Goal: Task Accomplishment & Management: Manage account settings

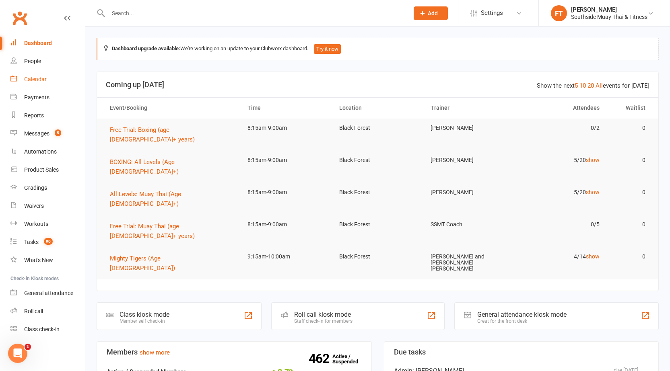
click at [68, 74] on link "Calendar" at bounding box center [47, 79] width 74 height 18
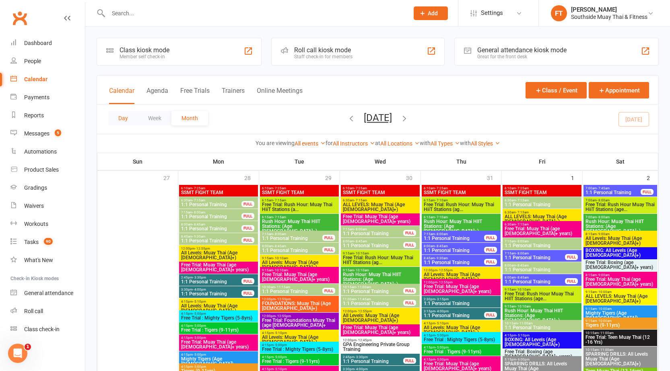
click at [121, 122] on button "Day" at bounding box center [123, 118] width 30 height 14
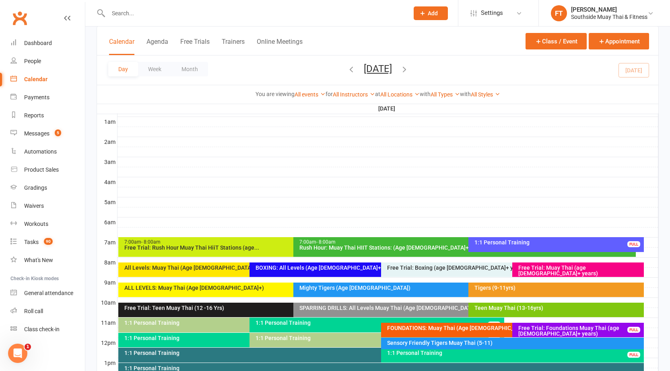
scroll to position [121, 0]
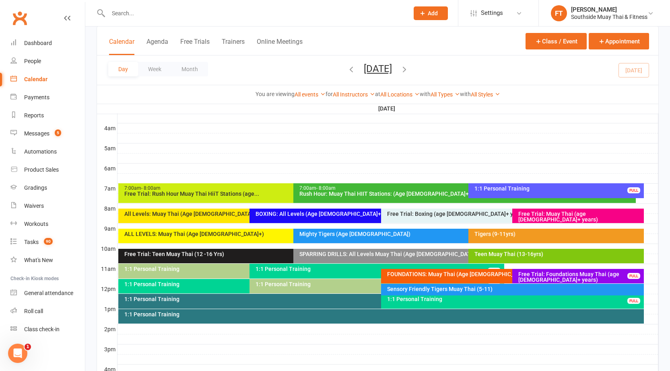
click at [453, 239] on div "Mighty Tigers (Age 5-8)" at bounding box center [464, 236] width 342 height 14
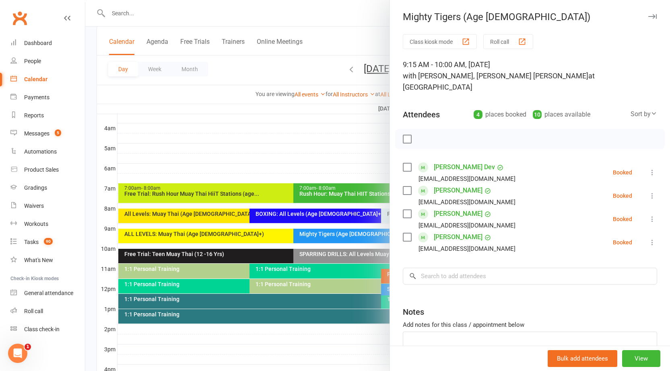
click at [330, 133] on div at bounding box center [377, 185] width 585 height 371
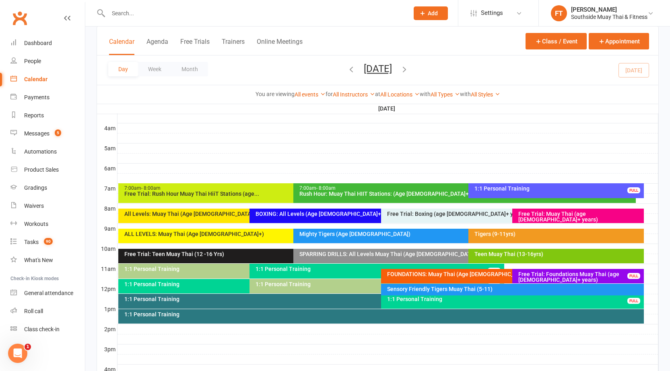
click at [539, 233] on div "Tigers (9-11yrs)" at bounding box center [558, 234] width 168 height 6
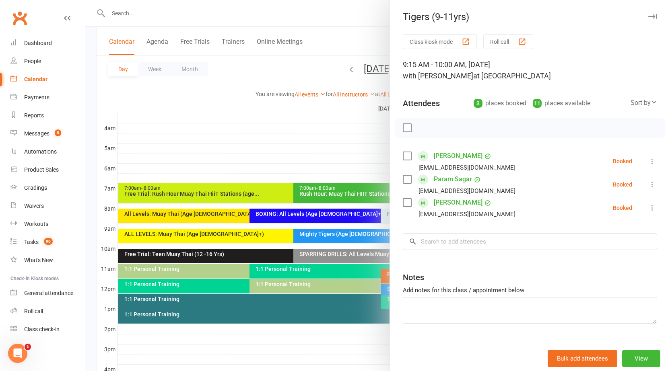
drag, startPoint x: 179, startPoint y: 114, endPoint x: 476, endPoint y: 213, distance: 313.2
click at [180, 115] on div at bounding box center [377, 185] width 585 height 371
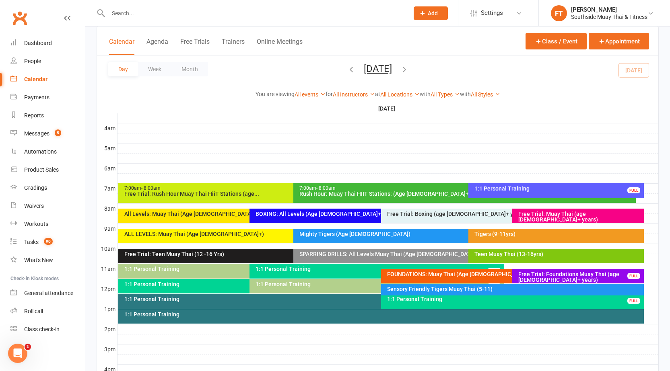
click at [499, 235] on div "Tigers (9-11yrs)" at bounding box center [558, 234] width 168 height 6
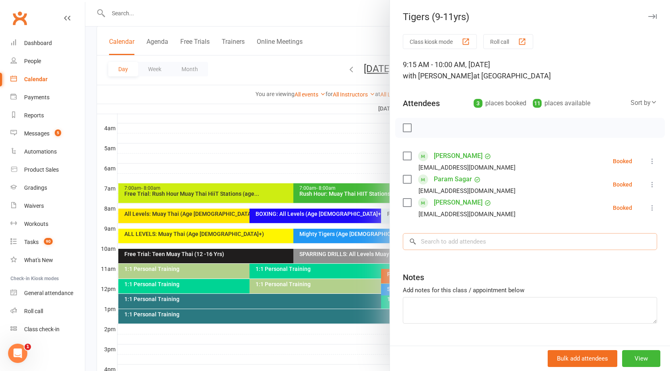
click at [477, 247] on input "search" at bounding box center [530, 241] width 254 height 17
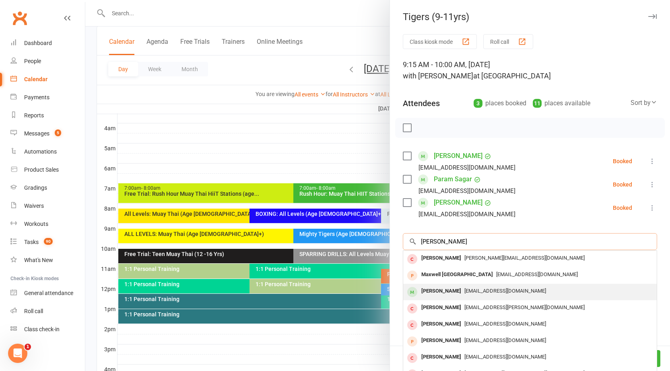
type input "Maxwell"
click at [448, 293] on div "[PERSON_NAME]" at bounding box center [441, 292] width 46 height 12
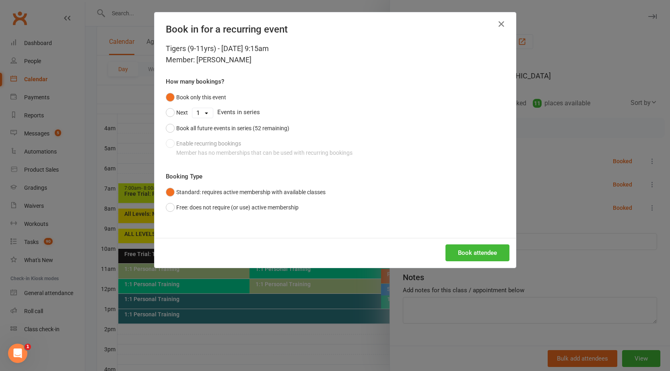
click at [204, 113] on select "1 2 3 4 5 6 7 8 9 10 11 12 13 14 15 16 17 18 19 20 21 22 23 24 25 26 27 28 29 3…" at bounding box center [202, 113] width 21 height 10
click at [274, 103] on div "Book only this event Next 1 2 3 4 5 6 7 8 9 10 11 12 13 14 15 16 17 18 19 20 21…" at bounding box center [335, 125] width 339 height 71
click at [473, 250] on button "Book attendee" at bounding box center [477, 253] width 64 height 17
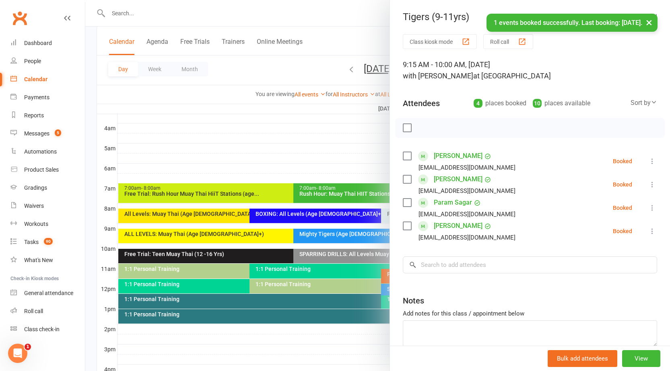
click at [648, 184] on icon at bounding box center [652, 185] width 8 height 8
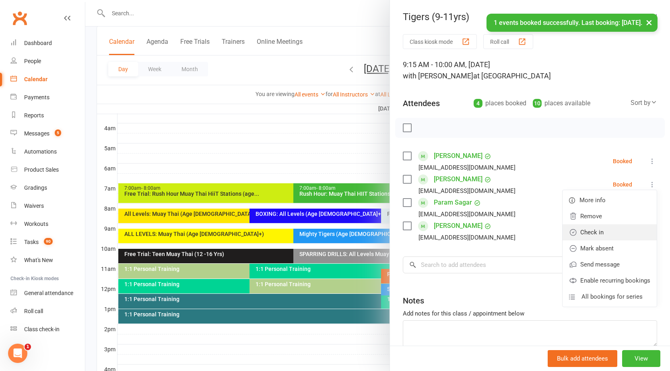
click at [603, 234] on link "Check in" at bounding box center [610, 233] width 94 height 16
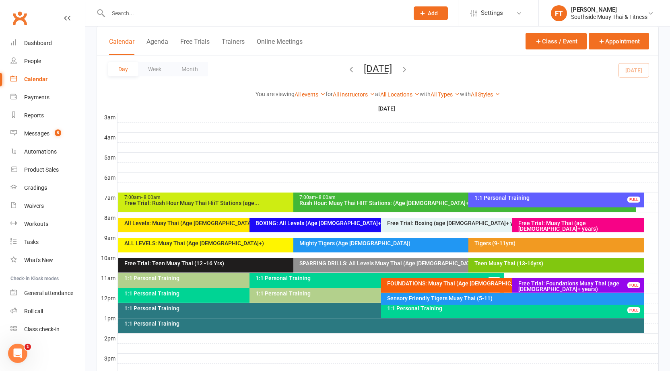
scroll to position [121, 0]
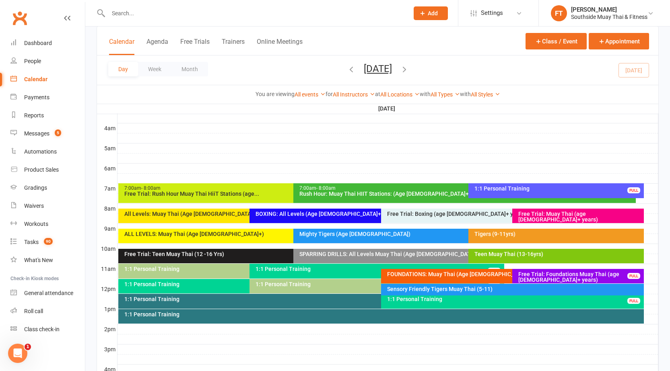
click at [425, 237] on div "Mighty Tigers (Age 5-8)" at bounding box center [464, 236] width 342 height 14
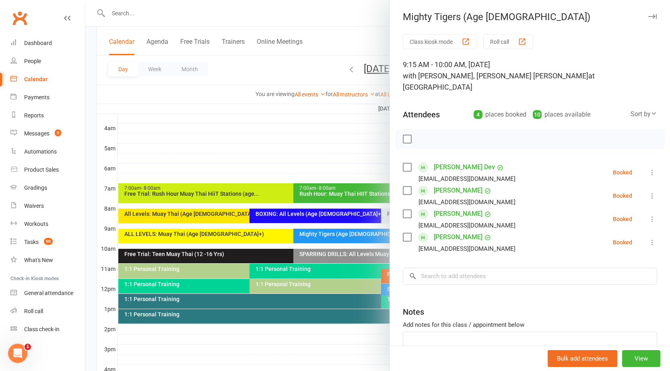
click at [364, 241] on div at bounding box center [377, 185] width 585 height 371
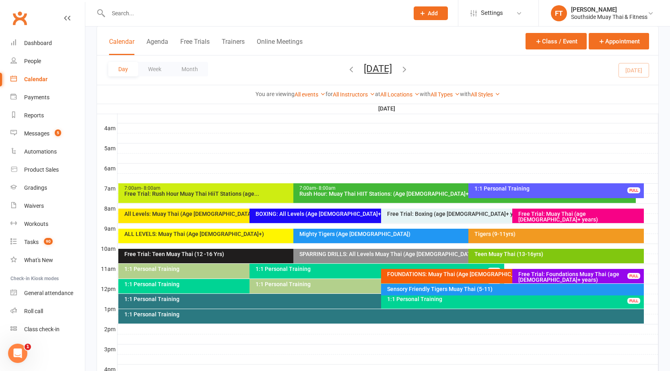
click at [512, 242] on div "Tigers (9-11yrs)" at bounding box center [555, 236] width 175 height 14
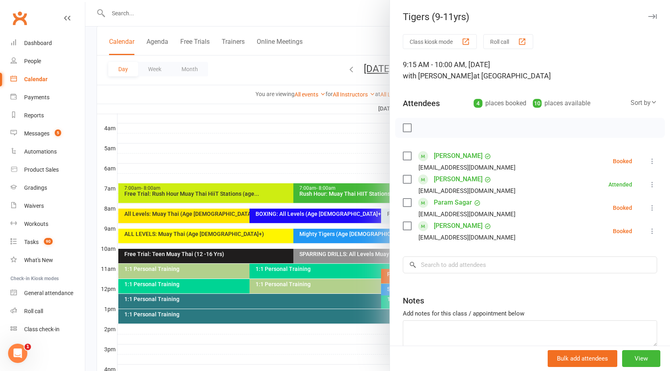
click at [257, 267] on div at bounding box center [377, 185] width 585 height 371
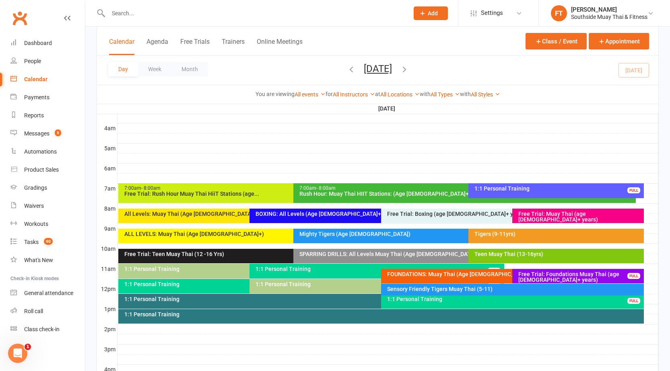
click at [365, 258] on div "SPARRING DRILLS: All Levels Muay Thai (Age 13+)" at bounding box center [464, 256] width 342 height 14
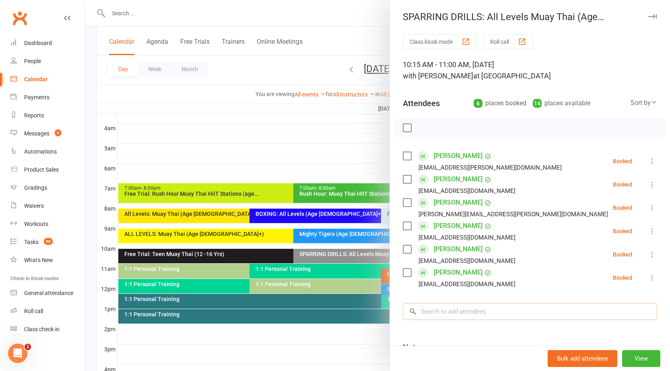
click at [437, 313] on input "search" at bounding box center [530, 311] width 254 height 17
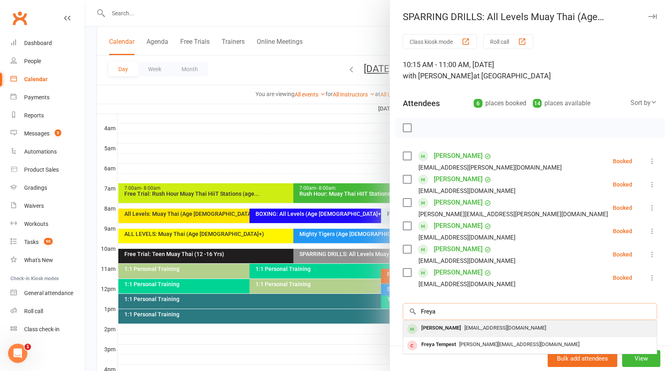
type input "Freya"
click at [444, 330] on div "[PERSON_NAME]" at bounding box center [441, 329] width 46 height 12
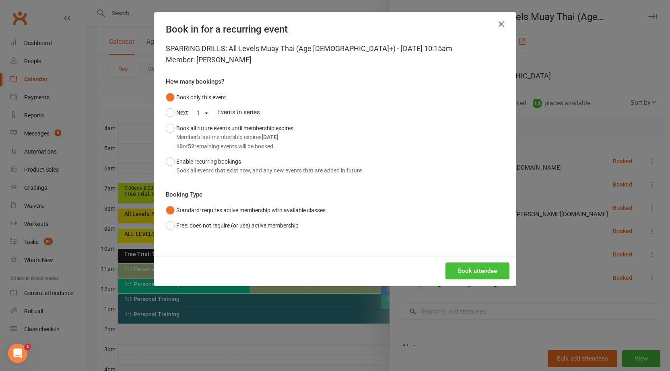
click at [493, 278] on button "Book attendee" at bounding box center [477, 271] width 64 height 17
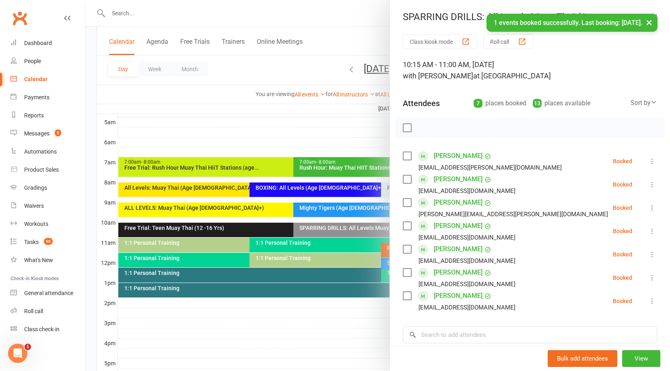
scroll to position [161, 0]
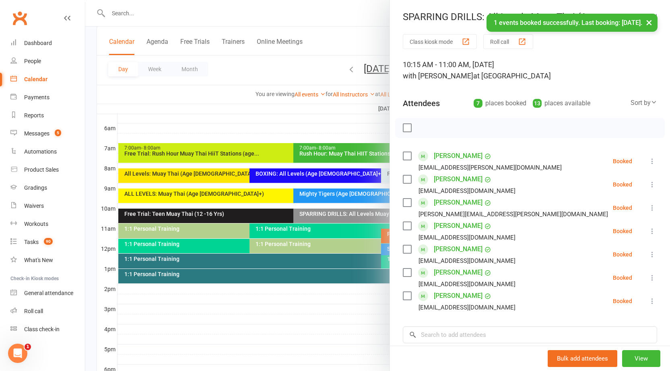
click at [637, 296] on li "Freya Tierney prowiredsa@gmail.com Booked More info Remove Check in Mark absent…" at bounding box center [530, 301] width 254 height 23
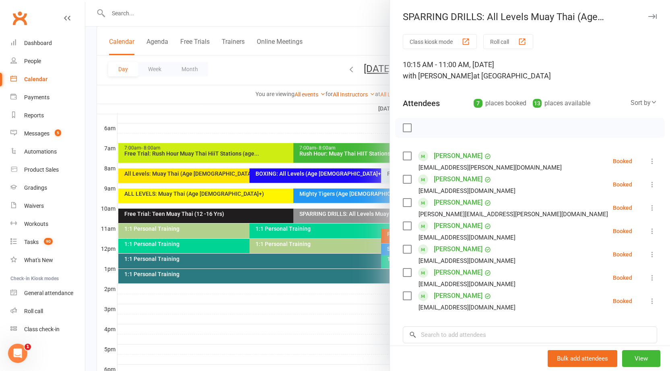
click at [648, 301] on icon at bounding box center [652, 301] width 8 height 8
click at [247, 302] on div at bounding box center [377, 185] width 585 height 371
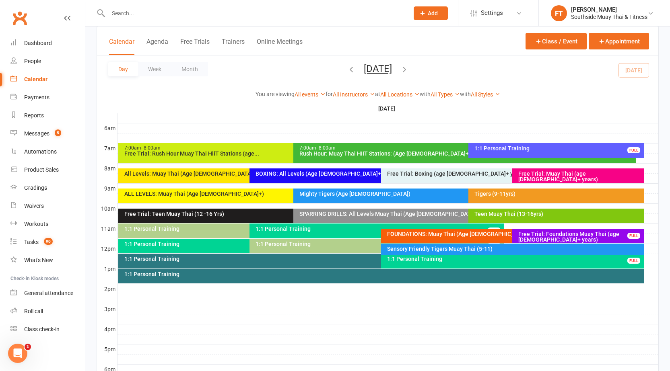
click at [408, 215] on div "SPARRING DRILLS: All Levels Muay Thai (Age 13+)" at bounding box center [466, 214] width 335 height 6
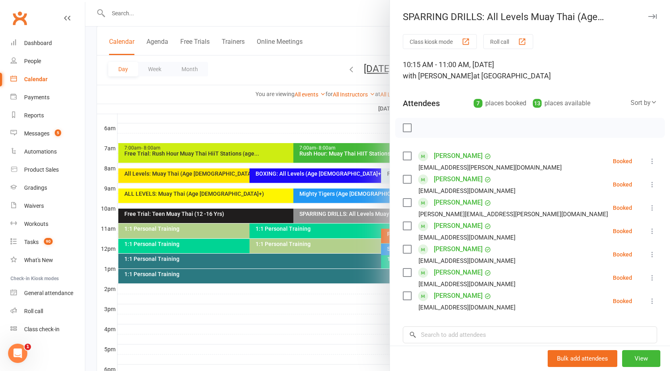
click at [318, 298] on div at bounding box center [377, 185] width 585 height 371
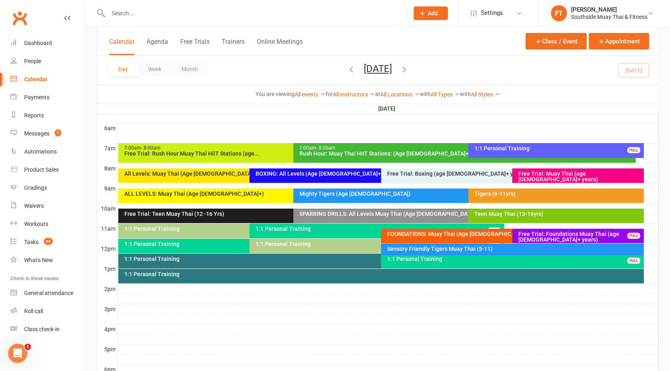
click at [177, 8] on input "text" at bounding box center [254, 13] width 297 height 11
click at [359, 195] on div "Mighty Tigers (Age 5-8)" at bounding box center [466, 194] width 335 height 6
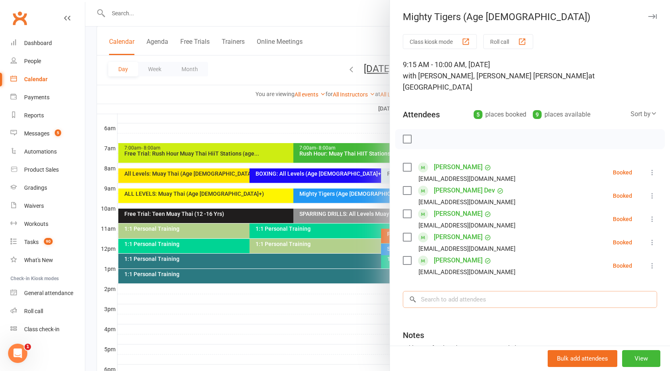
click at [468, 291] on input "search" at bounding box center [530, 299] width 254 height 17
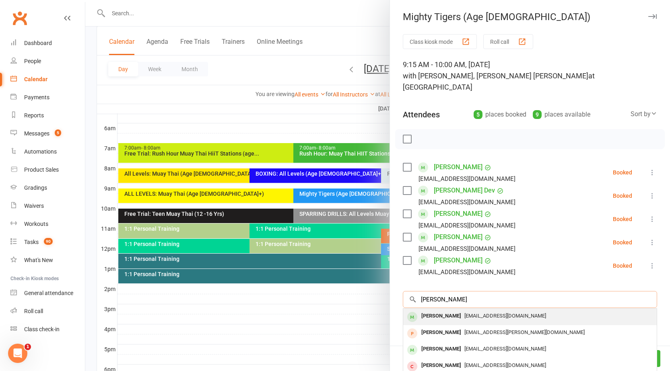
type input "leah weber"
click at [464, 313] on span "nbweber90@gmail.com" at bounding box center [505, 316] width 82 height 6
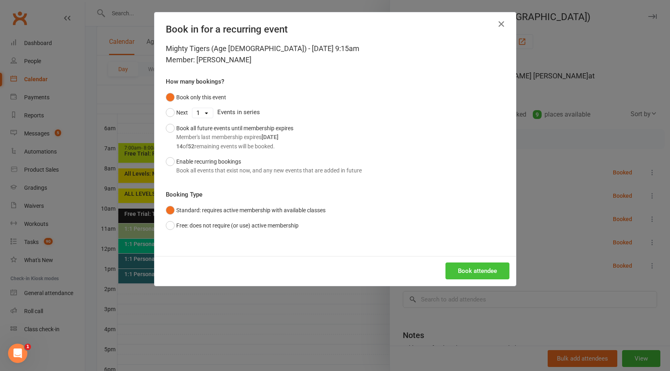
click at [476, 269] on button "Book attendee" at bounding box center [477, 271] width 64 height 17
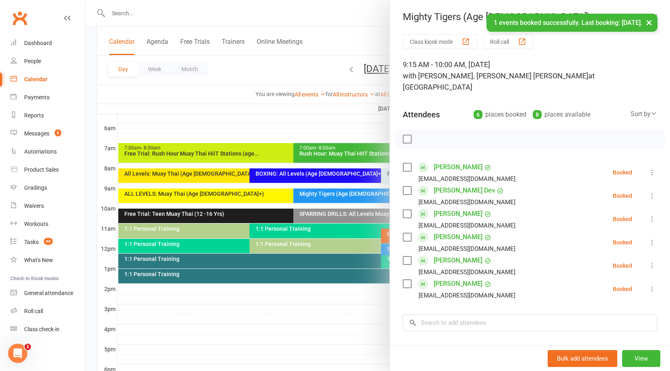
click at [648, 285] on icon at bounding box center [652, 289] width 8 height 8
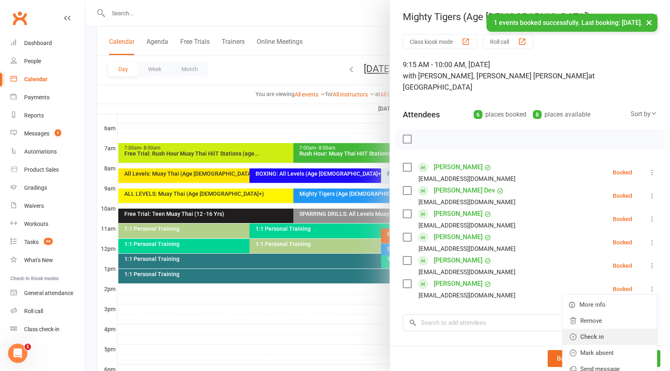
click at [600, 330] on link "Check in" at bounding box center [610, 337] width 94 height 16
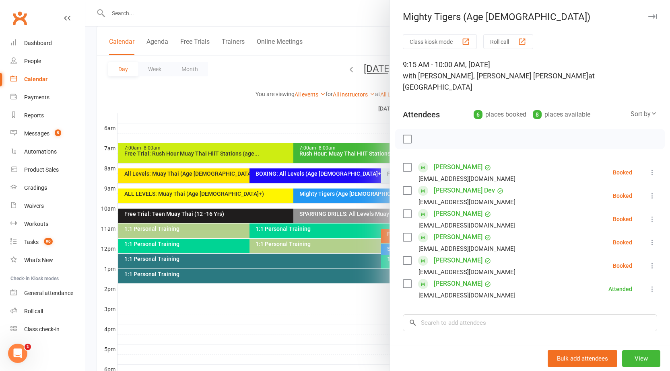
click at [330, 20] on div at bounding box center [377, 185] width 585 height 371
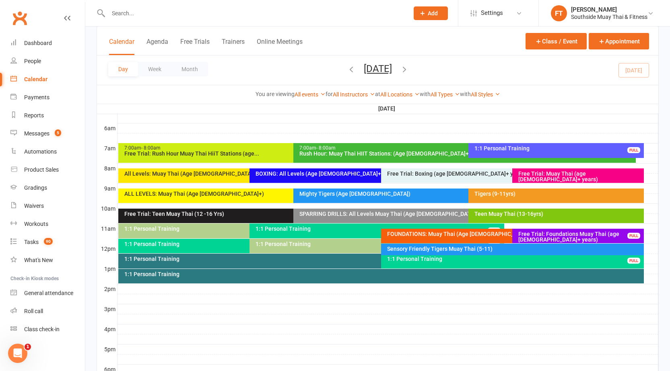
click at [235, 194] on div "ALL LEVELS: Muay Thai (Age 13+)" at bounding box center [291, 194] width 335 height 6
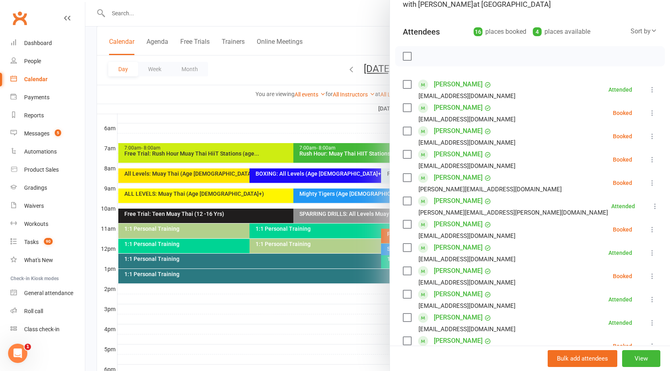
scroll to position [80, 0]
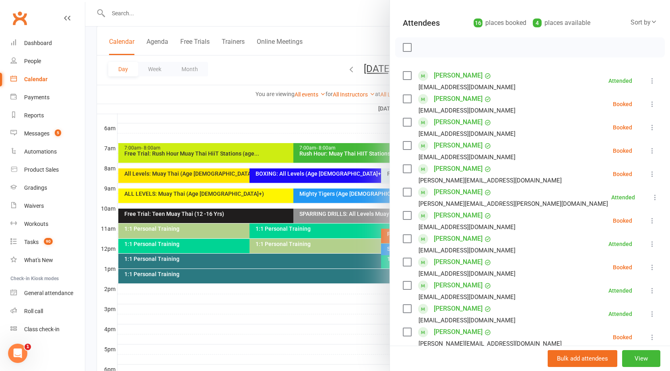
click at [648, 130] on icon at bounding box center [652, 128] width 8 height 8
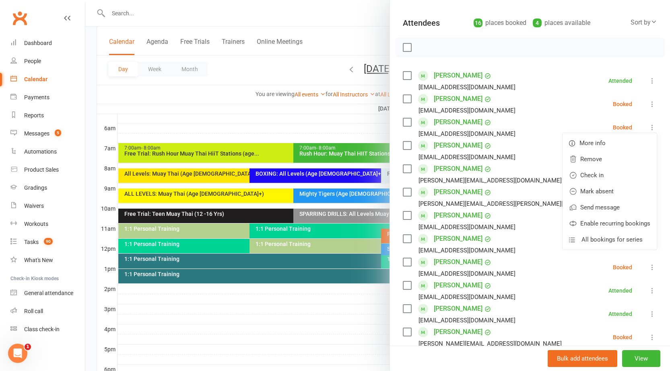
click at [195, 177] on div at bounding box center [377, 185] width 585 height 371
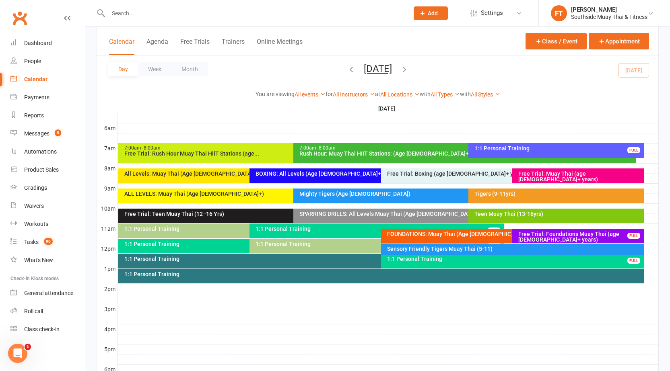
click at [270, 172] on div "BOXING: All Levels (Age 13+)" at bounding box center [378, 174] width 247 height 6
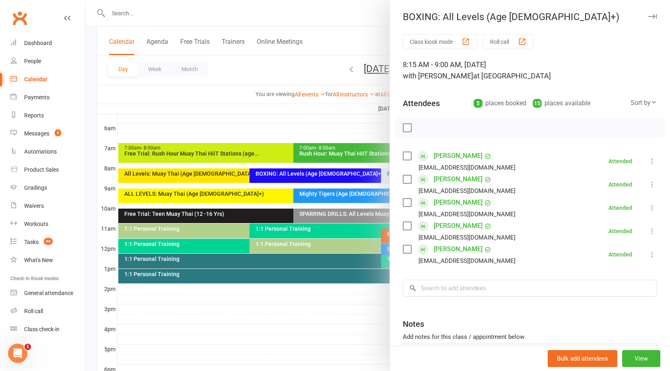
click at [239, 67] on div at bounding box center [377, 185] width 585 height 371
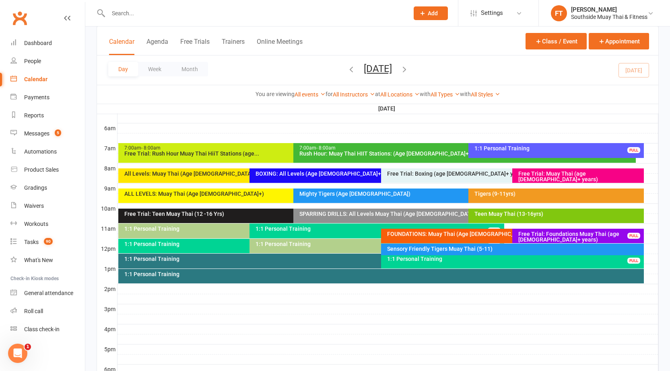
click at [237, 193] on div "ALL LEVELS: Muay Thai (Age 13+)" at bounding box center [291, 194] width 335 height 6
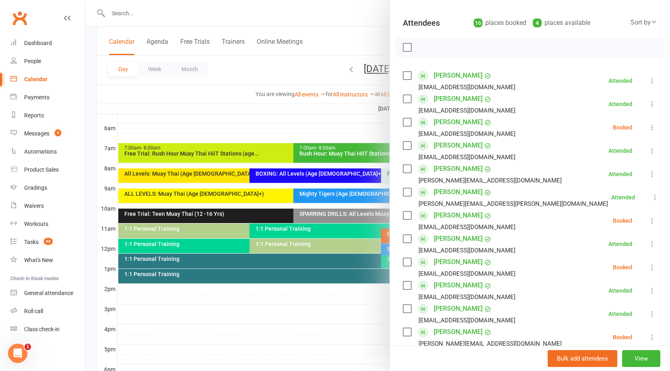
click at [334, 26] on div at bounding box center [377, 185] width 585 height 371
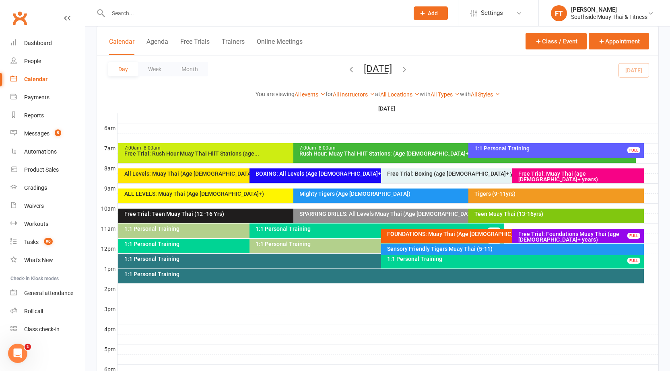
click at [166, 194] on div "ALL LEVELS: Muay Thai (Age 13+)" at bounding box center [291, 194] width 335 height 6
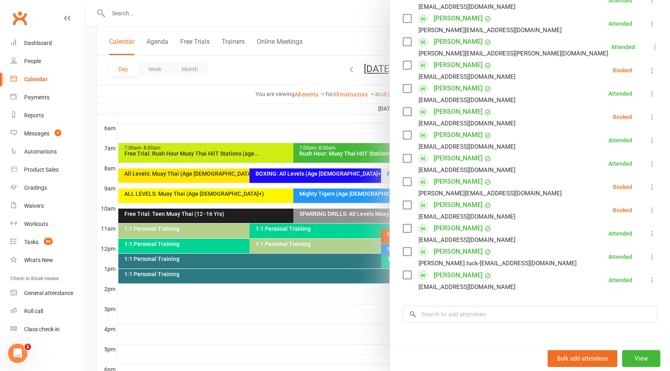
scroll to position [201, 0]
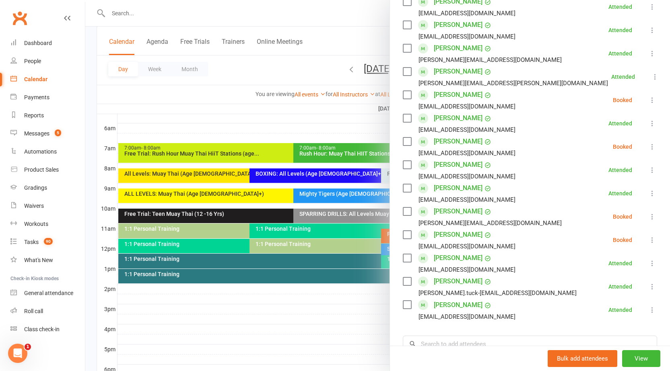
click at [334, 42] on div at bounding box center [377, 185] width 585 height 371
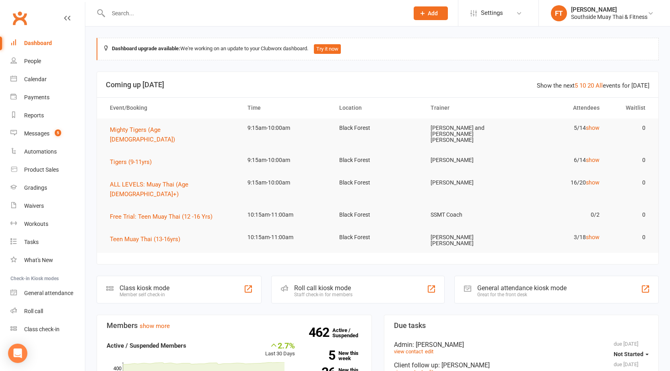
click at [163, 13] on input "text" at bounding box center [254, 13] width 297 height 11
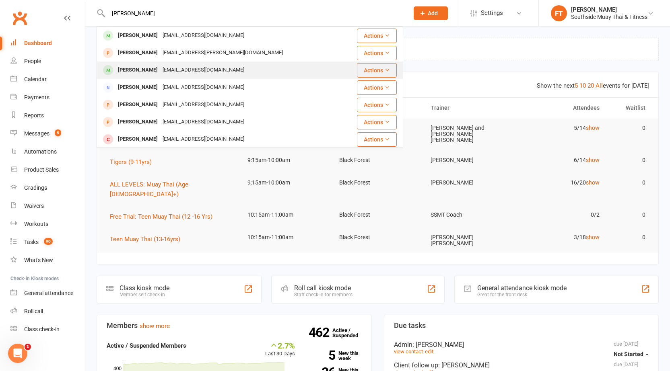
type input "leah"
click at [169, 69] on div "nbweber90@gmail.com" at bounding box center [203, 70] width 87 height 12
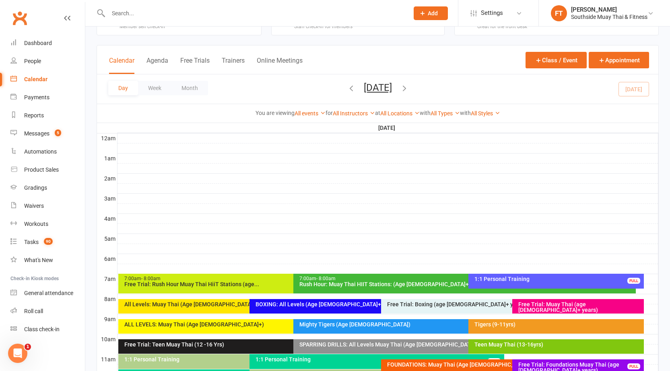
scroll to position [80, 0]
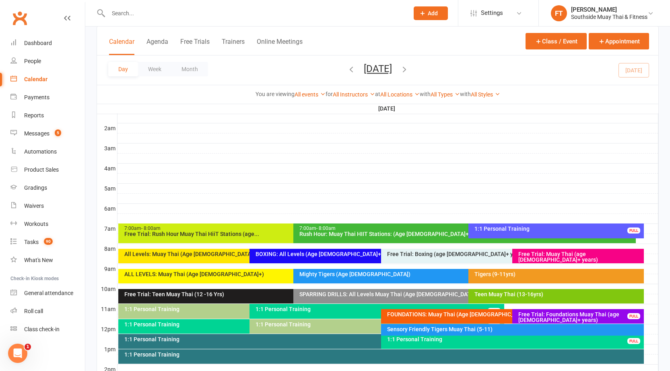
click at [538, 278] on div "Tigers (9-11yrs)" at bounding box center [555, 276] width 175 height 14
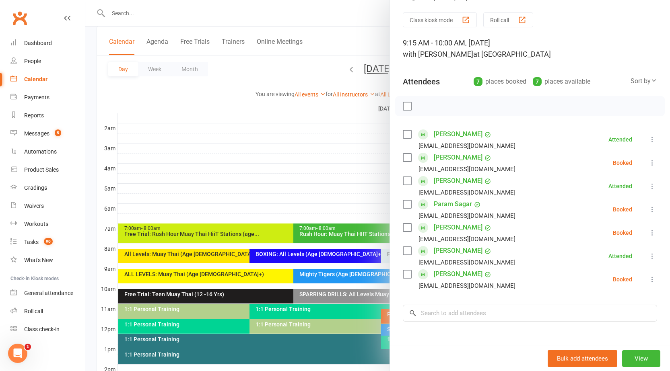
scroll to position [40, 0]
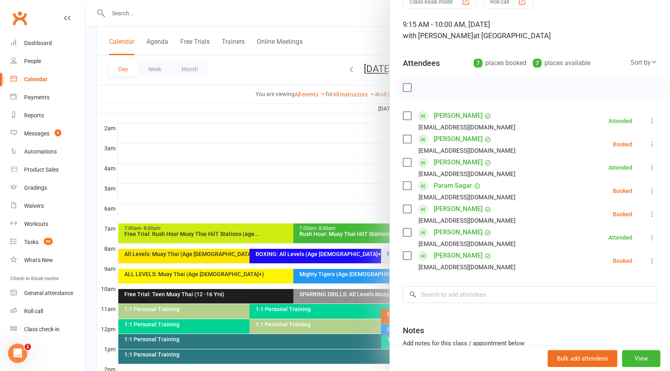
click at [282, 177] on div at bounding box center [377, 185] width 585 height 371
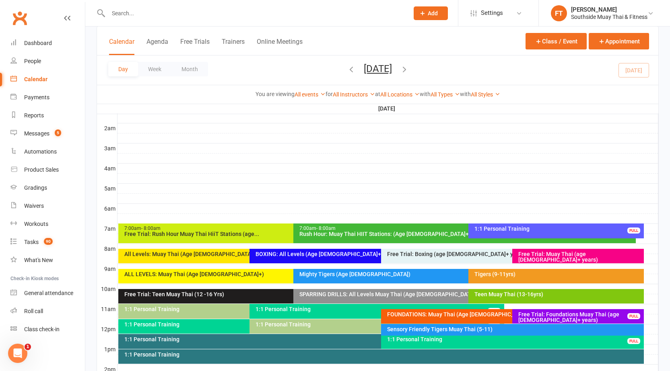
click at [424, 278] on div "Mighty Tigers (Age [DEMOGRAPHIC_DATA])" at bounding box center [464, 276] width 342 height 14
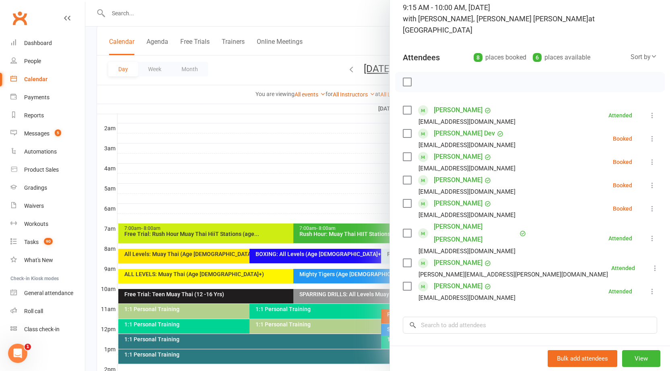
scroll to position [80, 0]
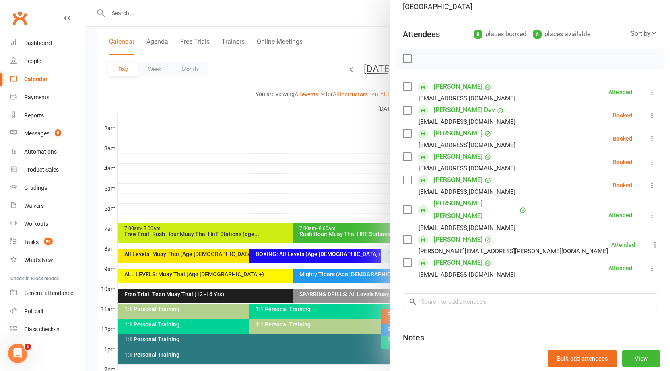
click at [332, 171] on div at bounding box center [377, 185] width 585 height 371
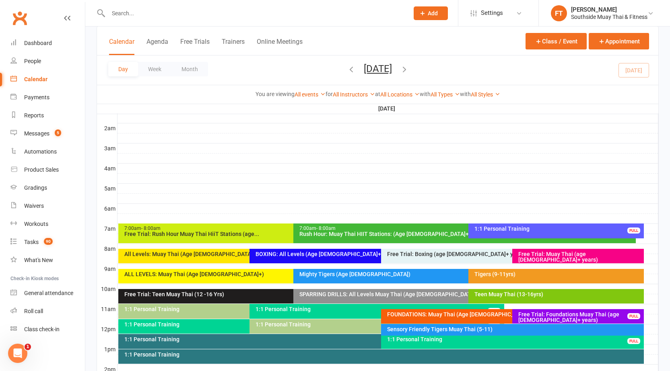
click at [224, 13] on input "text" at bounding box center [254, 13] width 297 height 11
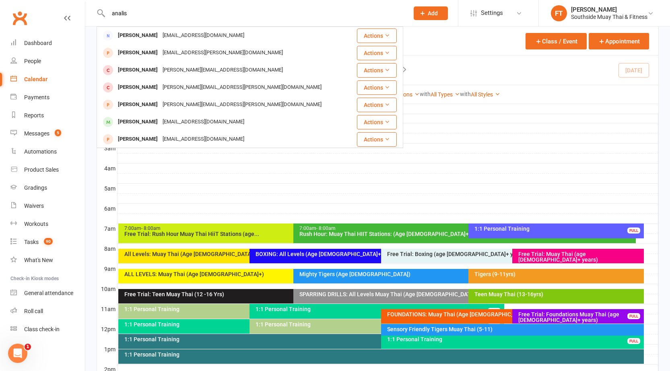
type input "analise"
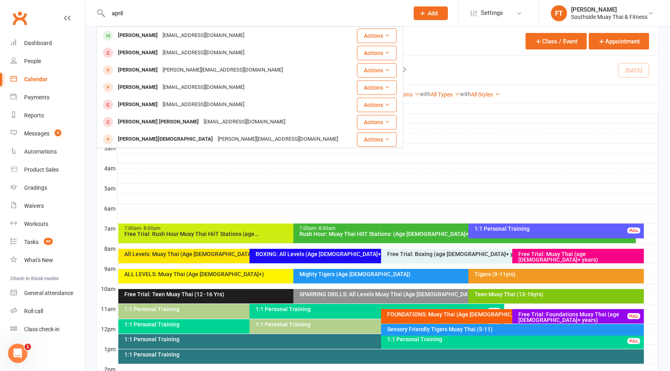
drag, startPoint x: 210, startPoint y: 11, endPoint x: 0, endPoint y: 65, distance: 216.5
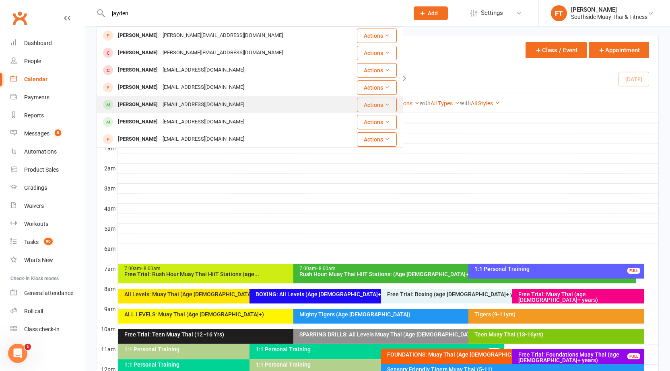
type input "jayden"
click at [198, 97] on div "Jayden Cottle jaydensjoberg1@gmail.com" at bounding box center [220, 105] width 246 height 16
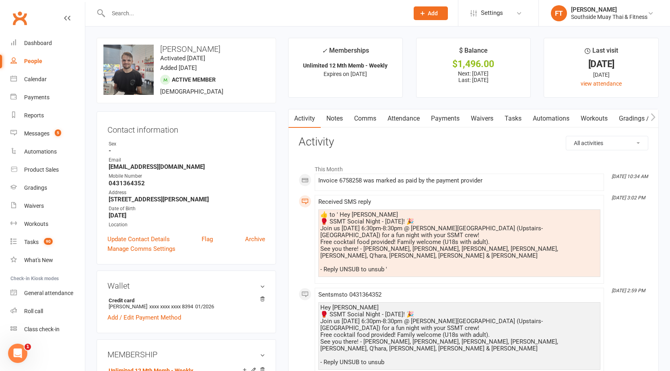
click at [15, 18] on link "Clubworx" at bounding box center [20, 18] width 20 height 20
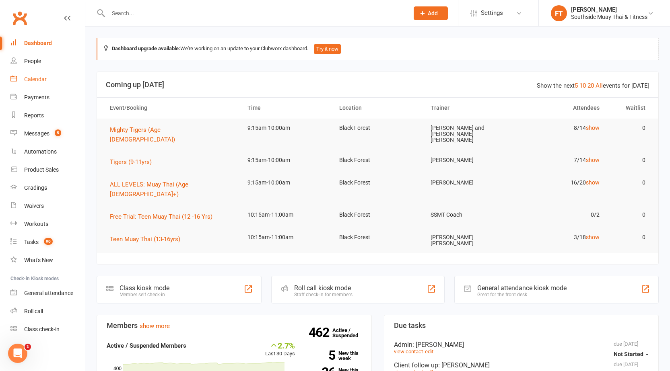
click at [31, 80] on div "Calendar" at bounding box center [35, 79] width 23 height 6
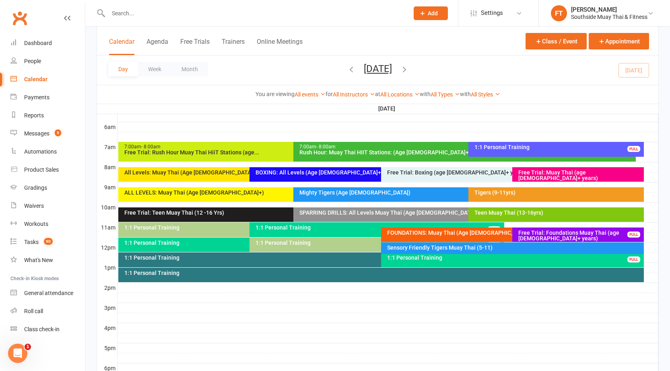
scroll to position [163, 0]
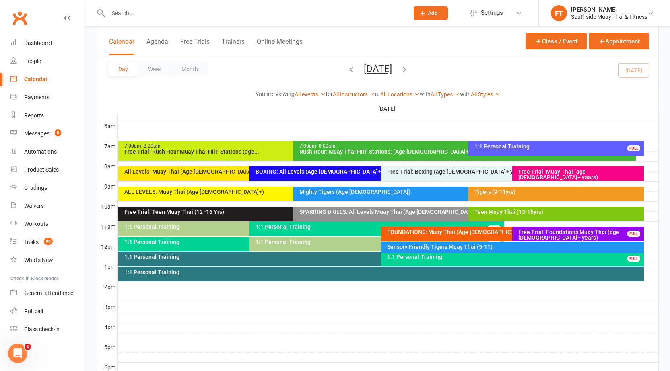
click at [194, 230] on div "1:1 Personal Training FULL" at bounding box center [245, 229] width 255 height 15
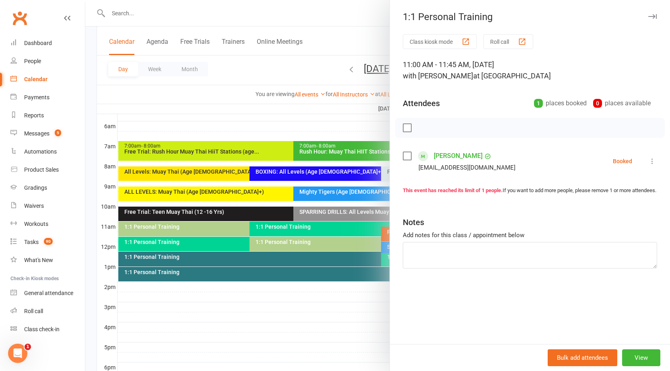
click at [194, 230] on div at bounding box center [377, 185] width 585 height 371
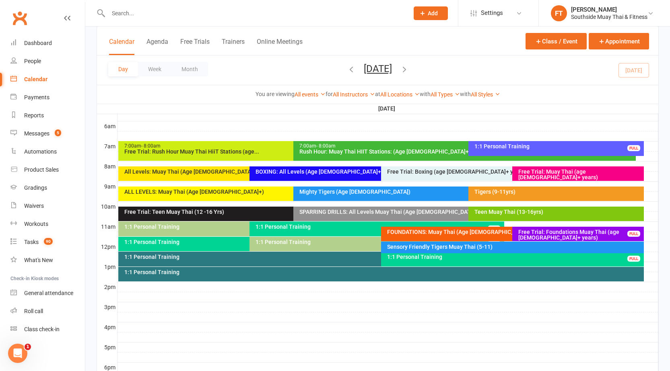
click at [305, 243] on div "1:1 Personal Training" at bounding box center [378, 242] width 247 height 6
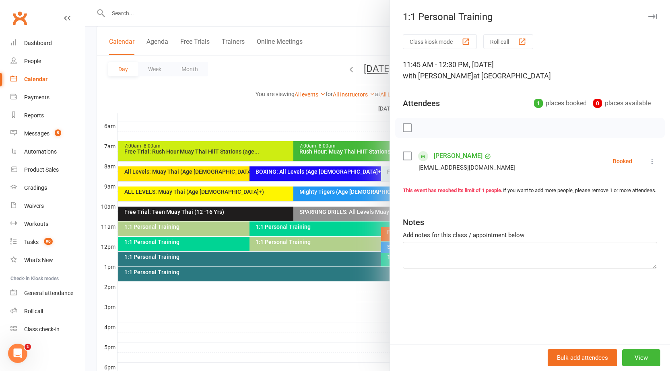
click at [305, 243] on div at bounding box center [377, 185] width 585 height 371
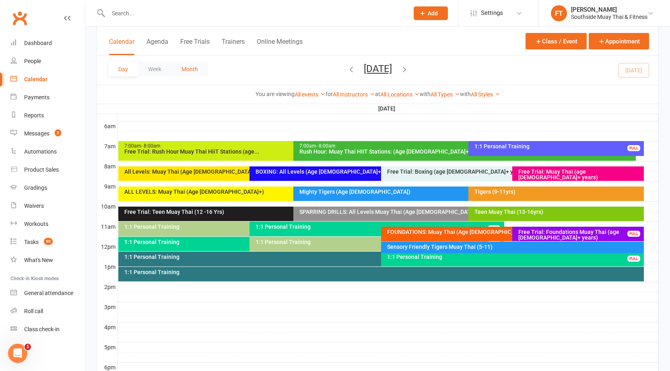
click at [204, 74] on button "Month" at bounding box center [189, 69] width 37 height 14
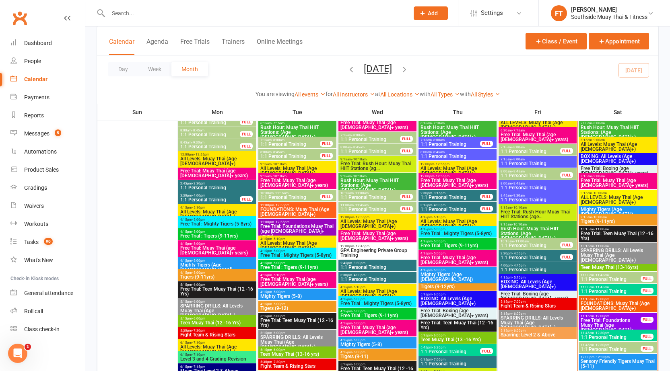
scroll to position [911, 0]
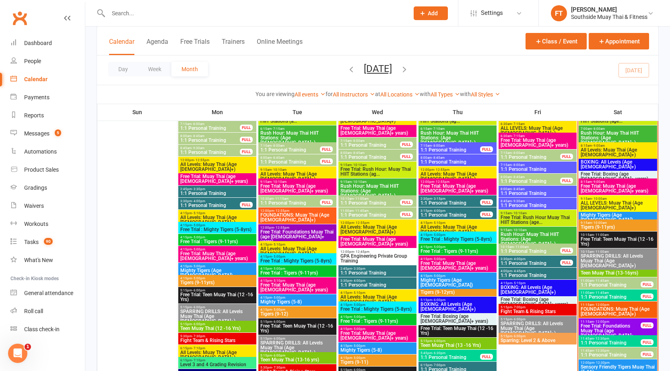
click at [596, 281] on span "- 11:45am" at bounding box center [601, 281] width 15 height 4
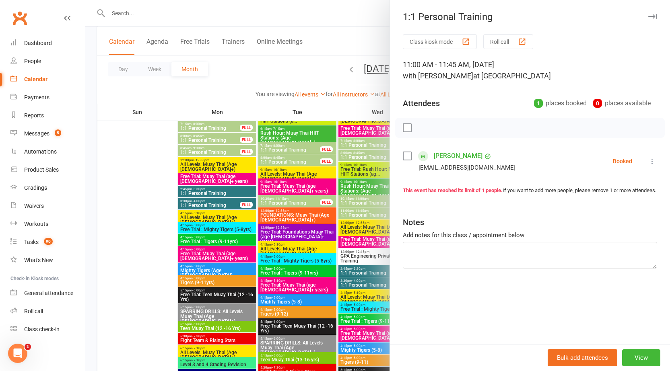
click at [648, 15] on icon "button" at bounding box center [652, 16] width 8 height 5
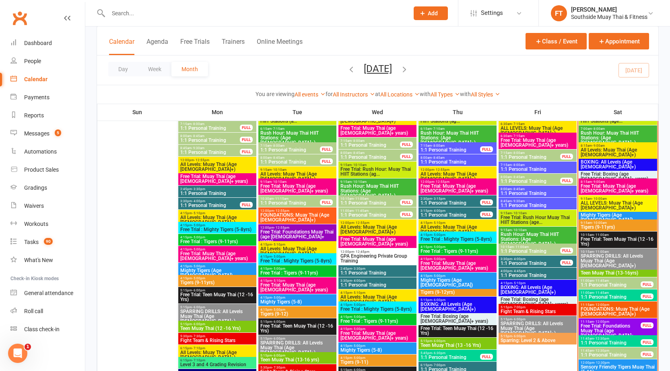
click at [607, 353] on span "1:1 Personal Training" at bounding box center [610, 355] width 61 height 5
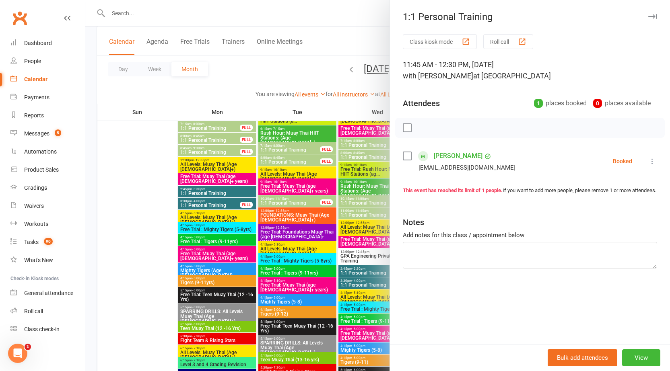
click at [646, 10] on div "1:1 Personal Training Class kiosk mode Roll call 11:45 AM - 12:30 PM, Saturday,…" at bounding box center [530, 185] width 280 height 371
click at [648, 18] on icon "button" at bounding box center [652, 16] width 8 height 5
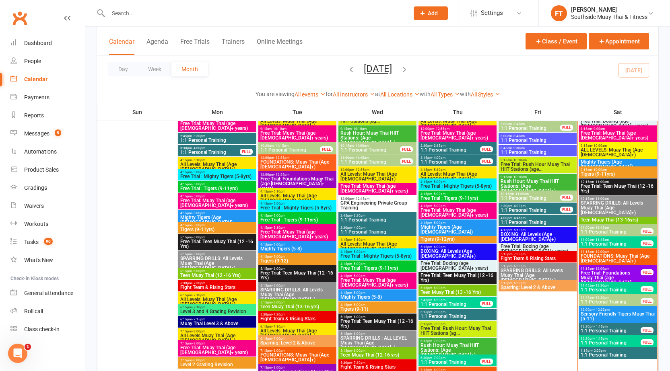
scroll to position [955, 0]
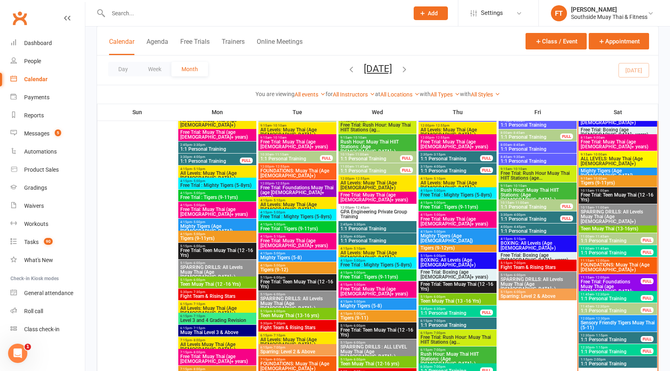
click at [141, 8] on input "text" at bounding box center [254, 13] width 297 height 11
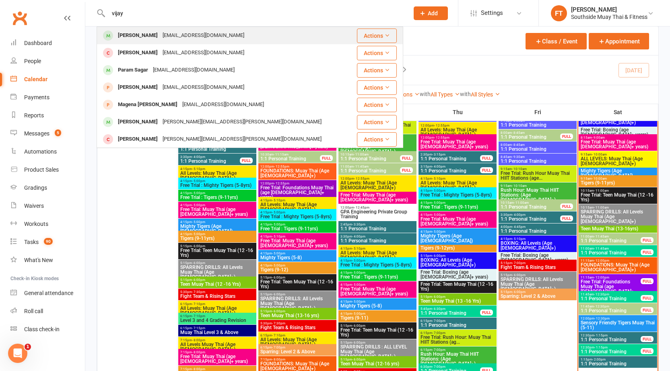
type input "vijay"
click at [160, 37] on div "[EMAIL_ADDRESS][DOMAIN_NAME]" at bounding box center [203, 36] width 87 height 12
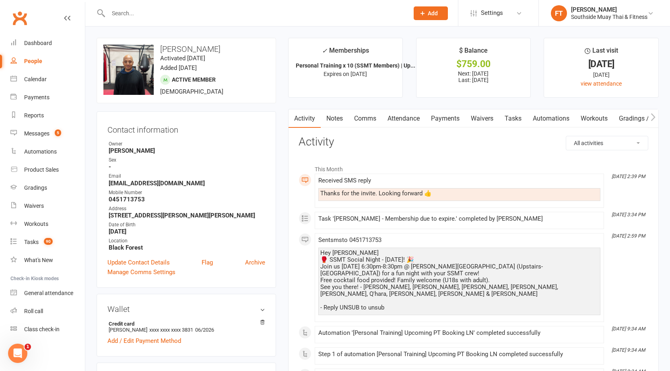
click at [443, 120] on link "Payments" at bounding box center [445, 118] width 40 height 19
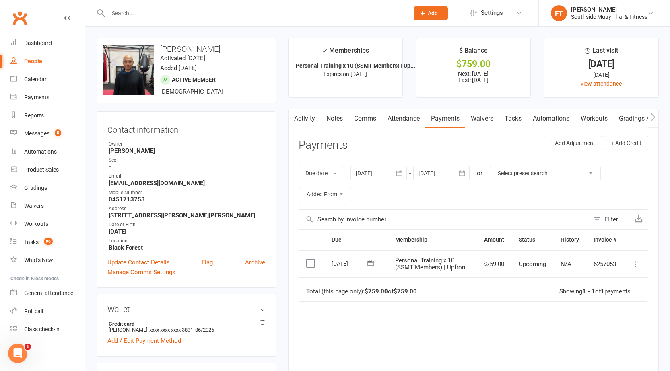
scroll to position [17, 0]
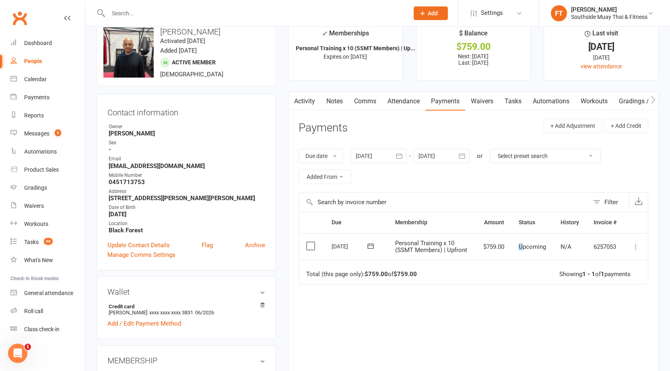
drag, startPoint x: 521, startPoint y: 250, endPoint x: 508, endPoint y: 250, distance: 12.5
click at [508, 250] on tr "Select this 17 Aug 2025 Vijay Sagar Personal Training x 10 (SSMT Members) | Upf…" at bounding box center [473, 246] width 349 height 27
click at [508, 250] on td "$759.00" at bounding box center [493, 246] width 35 height 27
drag, startPoint x: 477, startPoint y: 247, endPoint x: 513, endPoint y: 243, distance: 36.1
click at [513, 243] on tr "Select this 17 Aug 2025 Vijay Sagar Personal Training x 10 (SSMT Members) | Upf…" at bounding box center [473, 246] width 349 height 27
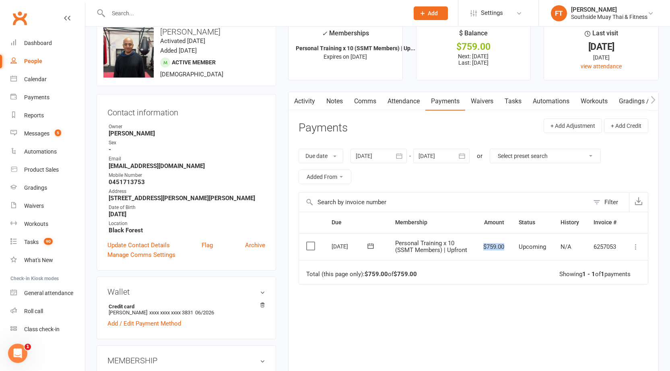
click at [509, 251] on td "$759.00" at bounding box center [493, 246] width 35 height 27
drag, startPoint x: 507, startPoint y: 249, endPoint x: 480, endPoint y: 250, distance: 27.0
click at [480, 250] on td "$759.00" at bounding box center [493, 246] width 35 height 27
click at [515, 258] on td "Upcoming" at bounding box center [532, 246] width 42 height 27
drag, startPoint x: 503, startPoint y: 251, endPoint x: 472, endPoint y: 252, distance: 31.4
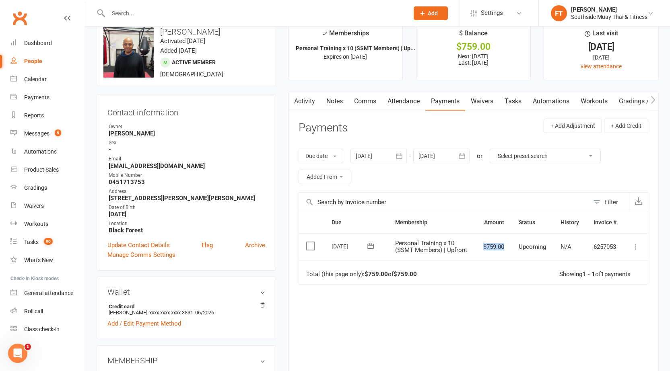
click at [470, 252] on tr "Select this 17 Aug 2025 Vijay Sagar Personal Training x 10 (SSMT Members) | Upf…" at bounding box center [473, 246] width 349 height 27
click at [525, 256] on td "Upcoming" at bounding box center [532, 246] width 42 height 27
drag, startPoint x: 459, startPoint y: 250, endPoint x: 518, endPoint y: 248, distance: 59.6
click at [518, 248] on tr "Select this 17 Aug 2025 Vijay Sagar Personal Training x 10 (SSMT Members) | Upf…" at bounding box center [473, 246] width 349 height 27
click at [515, 251] on td "Upcoming" at bounding box center [532, 246] width 42 height 27
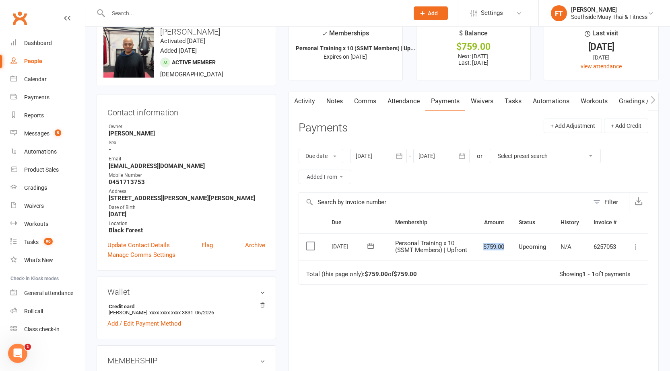
drag, startPoint x: 507, startPoint y: 248, endPoint x: 474, endPoint y: 252, distance: 33.2
click at [474, 252] on tr "Select this 17 Aug 2025 Vijay Sagar Personal Training x 10 (SSMT Members) | Upf…" at bounding box center [473, 246] width 349 height 27
click at [482, 268] on td "Total (this page only): $759.00 of $759.00 Showing 1 - 1 of 1 payments" at bounding box center [473, 272] width 349 height 24
drag, startPoint x: 505, startPoint y: 245, endPoint x: 471, endPoint y: 252, distance: 34.7
click at [471, 252] on tr "Select this 17 Aug 2025 Vijay Sagar Personal Training x 10 (SSMT Members) | Upf…" at bounding box center [473, 246] width 349 height 27
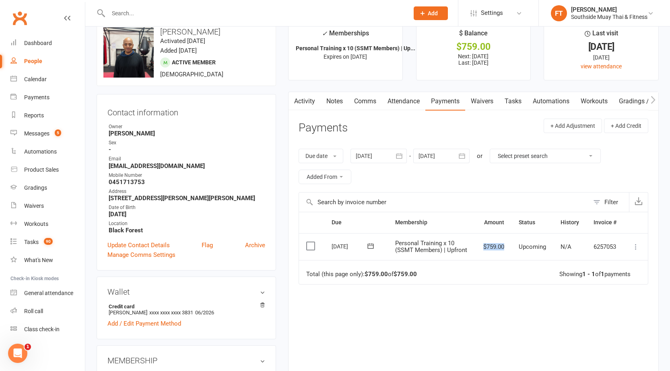
click at [509, 255] on td "$759.00" at bounding box center [493, 246] width 35 height 27
click at [509, 243] on td "$759.00" at bounding box center [493, 246] width 35 height 27
drag, startPoint x: 509, startPoint y: 248, endPoint x: 478, endPoint y: 249, distance: 31.0
click at [478, 249] on td "$759.00" at bounding box center [493, 246] width 35 height 27
click at [495, 265] on td "Total (this page only): $759.00 of $759.00 Showing 1 - 1 of 1 payments" at bounding box center [473, 272] width 349 height 24
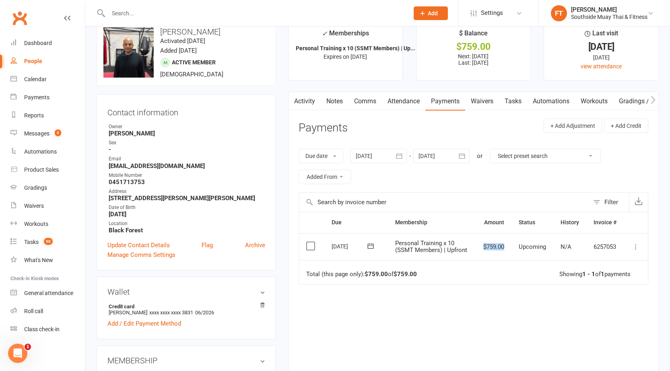
drag, startPoint x: 503, startPoint y: 246, endPoint x: 480, endPoint y: 247, distance: 22.9
click at [480, 247] on td "$759.00" at bounding box center [493, 246] width 35 height 27
click at [513, 246] on td "Upcoming" at bounding box center [532, 246] width 42 height 27
drag, startPoint x: 510, startPoint y: 249, endPoint x: 490, endPoint y: 250, distance: 20.1
click at [476, 249] on td "$759.00" at bounding box center [493, 246] width 35 height 27
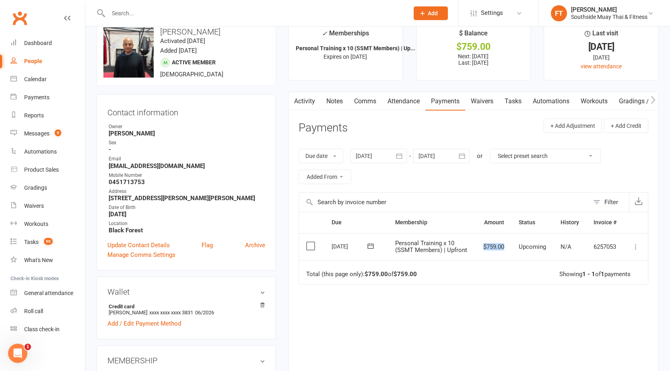
click at [504, 253] on td "$759.00" at bounding box center [493, 246] width 35 height 27
click at [507, 249] on td "$759.00" at bounding box center [493, 246] width 35 height 27
click at [511, 264] on td "Total (this page only): $759.00 of $759.00 Showing 1 - 1 of 1 payments" at bounding box center [473, 272] width 349 height 24
drag, startPoint x: 508, startPoint y: 246, endPoint x: 481, endPoint y: 246, distance: 27.0
click at [480, 246] on td "$759.00" at bounding box center [493, 246] width 35 height 27
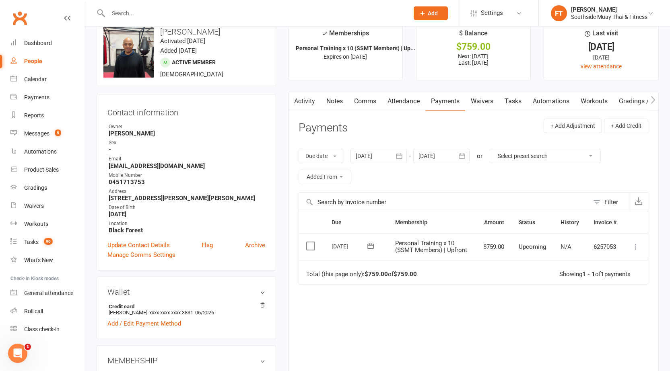
click at [503, 273] on td "Total (this page only): $759.00 of $759.00 Showing 1 - 1 of 1 payments" at bounding box center [473, 272] width 349 height 24
drag, startPoint x: 245, startPoint y: 140, endPoint x: 246, endPoint y: 151, distance: 10.5
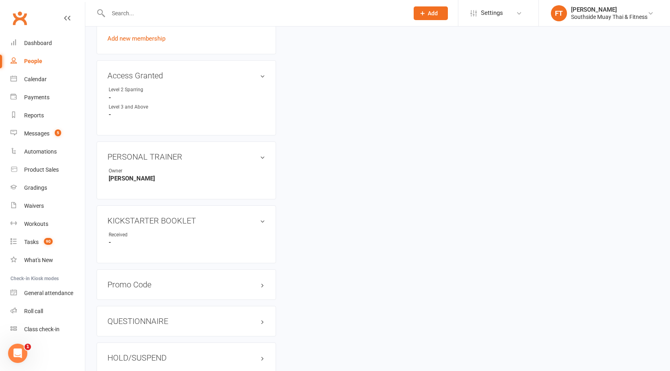
scroll to position [568, 0]
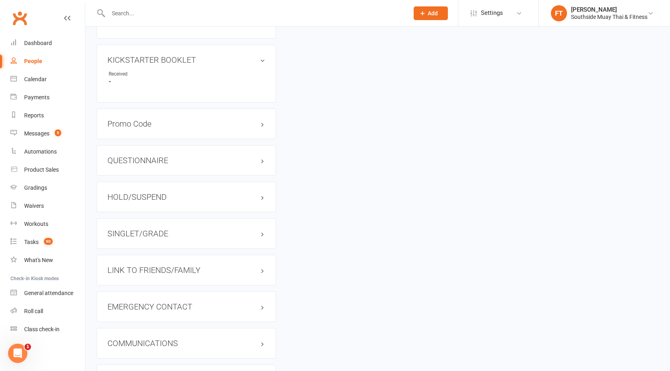
click at [149, 273] on h3 "LINK TO FRIENDS/FAMILY" at bounding box center [186, 270] width 158 height 9
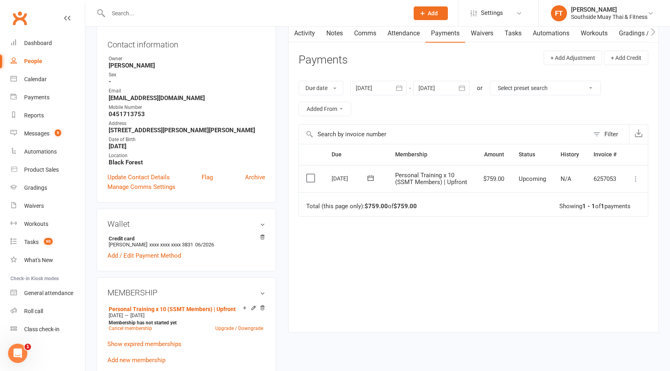
scroll to position [0, 0]
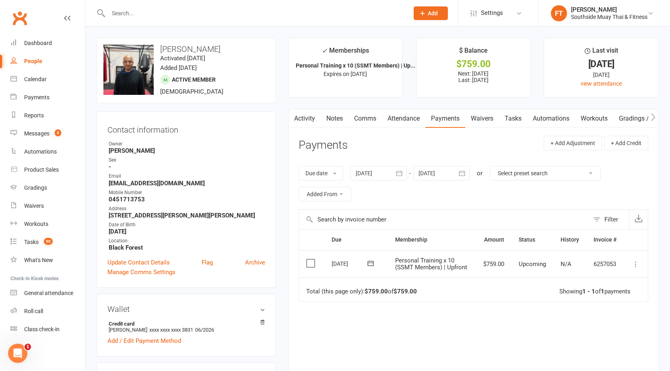
drag, startPoint x: 416, startPoint y: 117, endPoint x: 421, endPoint y: 118, distance: 4.8
click at [416, 118] on link "Attendance" at bounding box center [403, 118] width 43 height 19
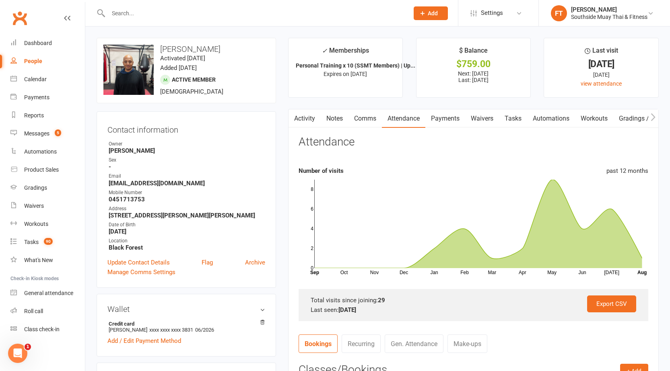
click at [443, 120] on link "Payments" at bounding box center [445, 118] width 40 height 19
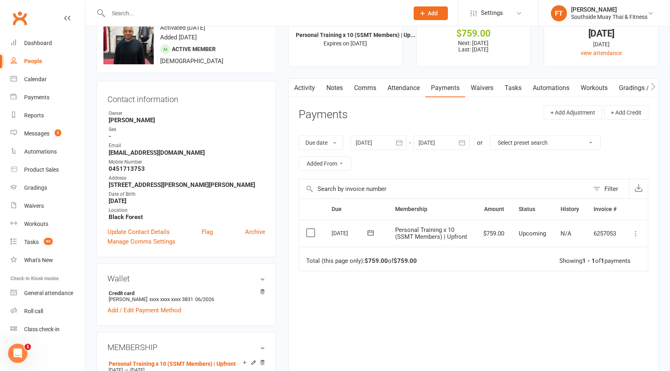
scroll to position [36, 0]
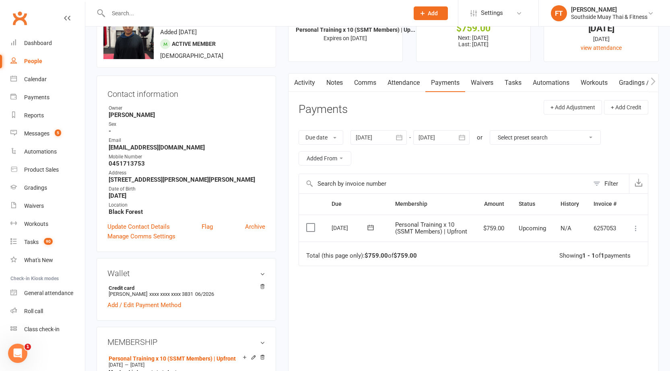
drag, startPoint x: 629, startPoint y: 226, endPoint x: 641, endPoint y: 228, distance: 11.8
click at [631, 226] on td "Mark as Paid (Cash) Mark as Paid (POS) Mark as Paid (Other) Skip Change amount …" at bounding box center [636, 228] width 24 height 27
click at [641, 228] on td "Mark as Paid (Cash) Mark as Paid (POS) Mark as Paid (Other) Skip Change amount …" at bounding box center [636, 228] width 24 height 27
click at [634, 227] on icon at bounding box center [636, 229] width 8 height 8
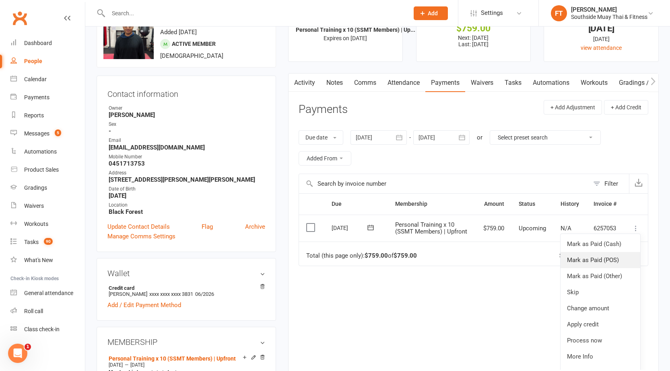
click at [618, 263] on link "Mark as Paid (POS)" at bounding box center [601, 260] width 80 height 16
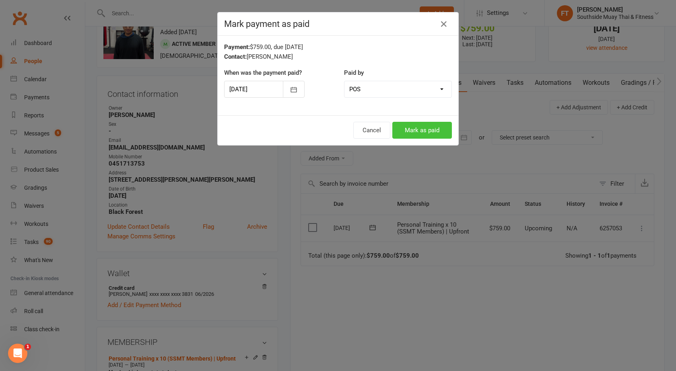
click at [408, 130] on button "Mark as paid" at bounding box center [422, 130] width 60 height 17
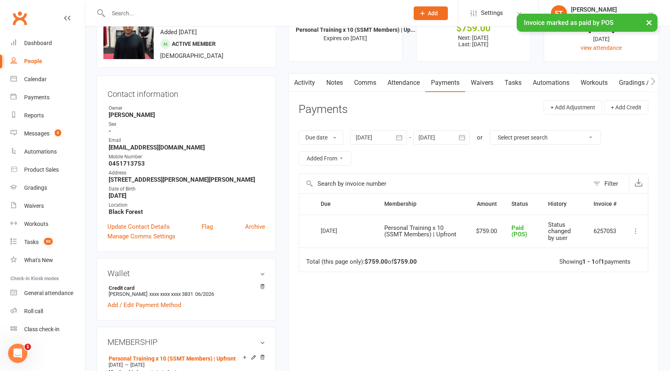
scroll to position [0, 0]
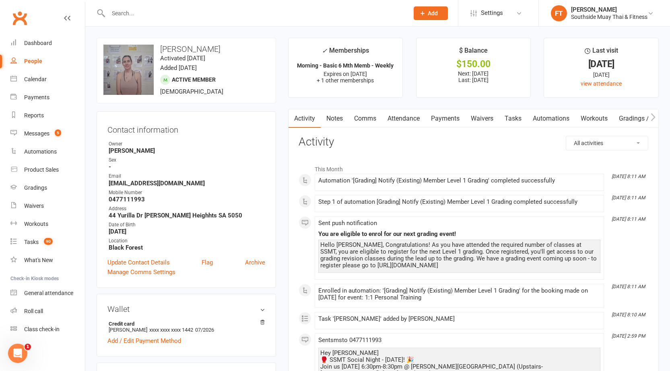
click at [338, 122] on link "Notes" at bounding box center [335, 118] width 28 height 19
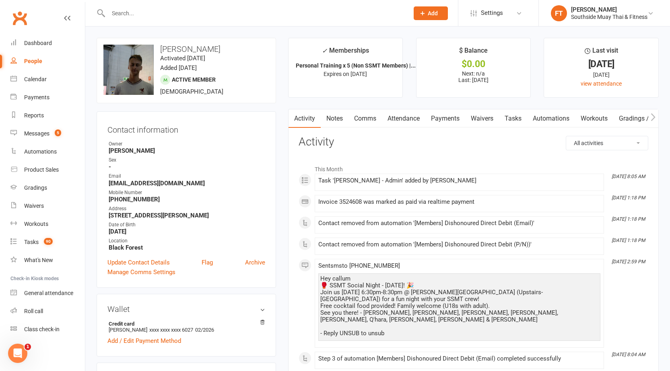
click at [335, 115] on link "Notes" at bounding box center [335, 118] width 28 height 19
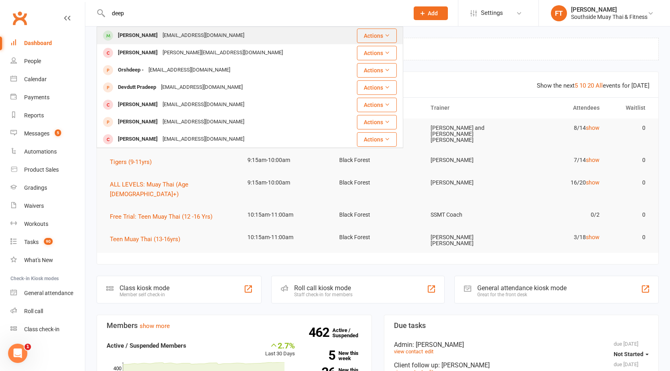
type input "deep"
click at [268, 33] on div "Deepak Dev samyama99@gmail.com" at bounding box center [219, 35] width 245 height 16
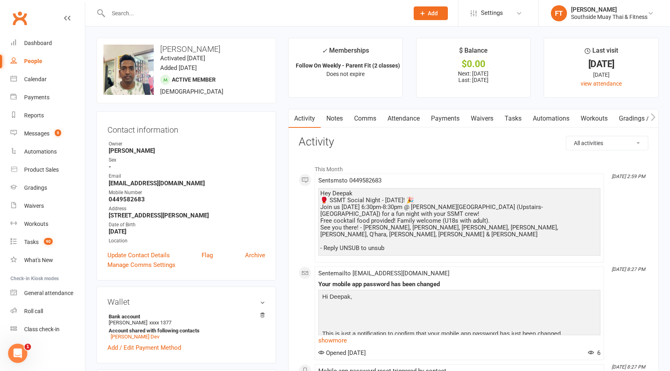
click at [409, 122] on link "Attendance" at bounding box center [403, 118] width 43 height 19
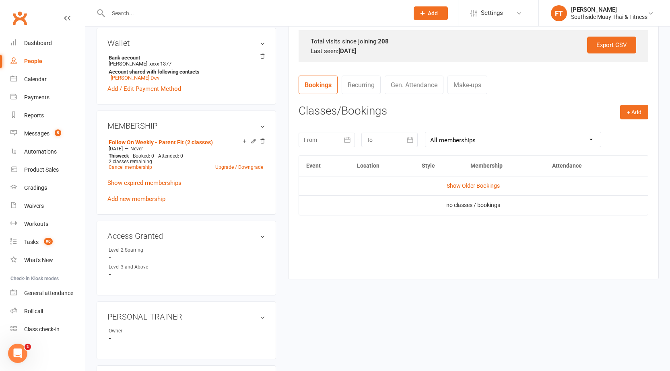
scroll to position [312, 0]
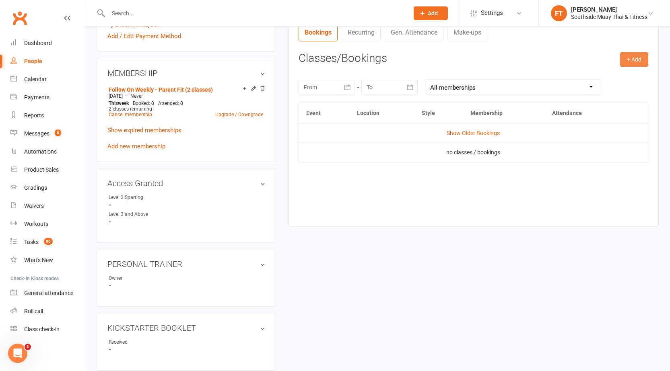
click at [631, 60] on button "+ Add" at bounding box center [634, 59] width 28 height 14
click at [588, 76] on link "Book Event" at bounding box center [608, 78] width 80 height 16
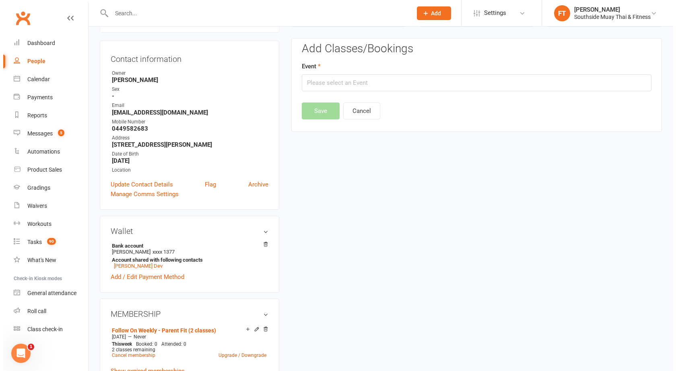
scroll to position [69, 0]
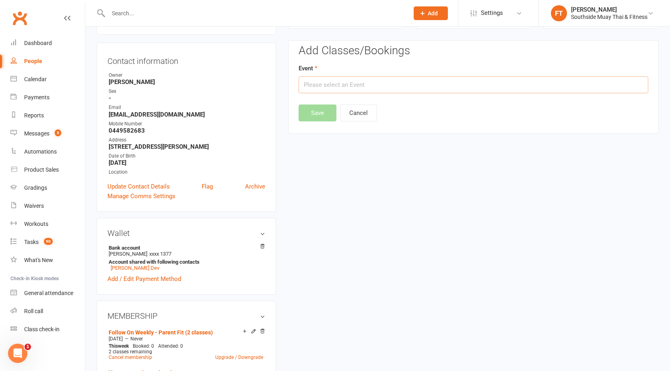
click at [476, 79] on input "text" at bounding box center [474, 84] width 350 height 17
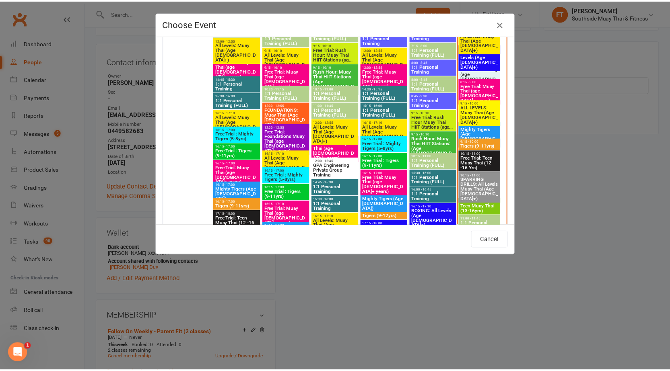
scroll to position [1216, 0]
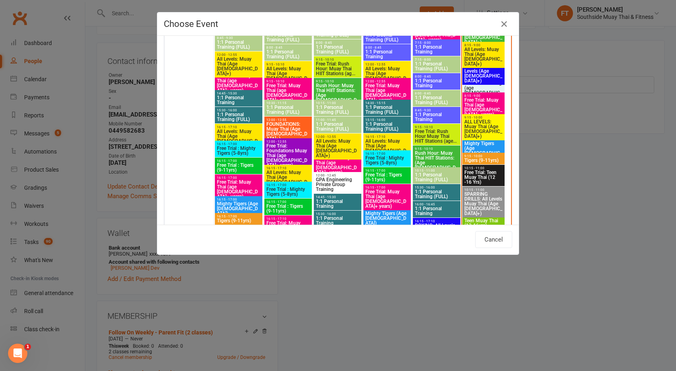
click at [474, 124] on span "ALL LEVELS: Muay Thai (Age [DEMOGRAPHIC_DATA]+)" at bounding box center [483, 129] width 39 height 19
type input "ALL LEVELS: Muay Thai (Age 13+) - Aug 16, 2025 9:15:00 AM"
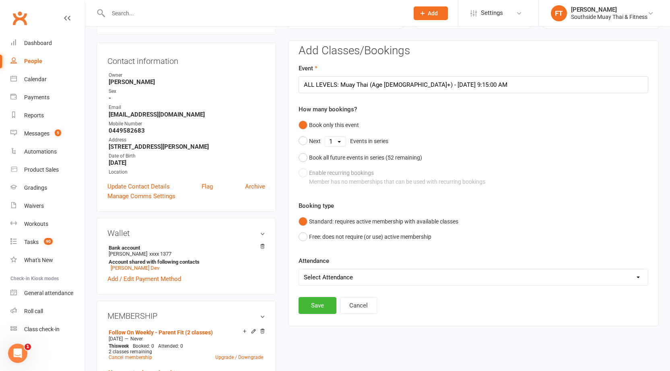
click at [367, 275] on select "Select Attendance Attended Absent" at bounding box center [473, 278] width 349 height 16
select select "0"
click at [299, 270] on select "Select Attendance Attended Absent" at bounding box center [473, 278] width 349 height 16
click at [322, 307] on button "Save" at bounding box center [318, 305] width 38 height 17
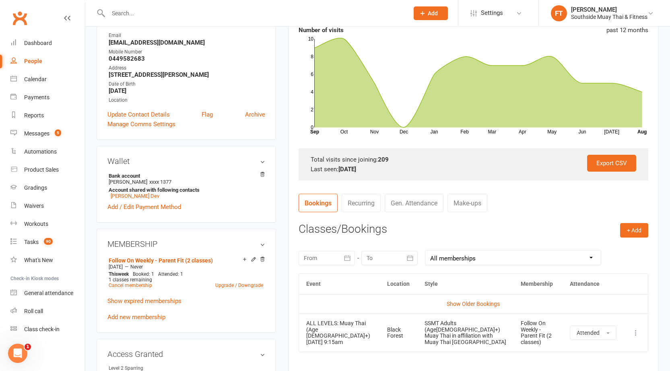
scroll to position [0, 0]
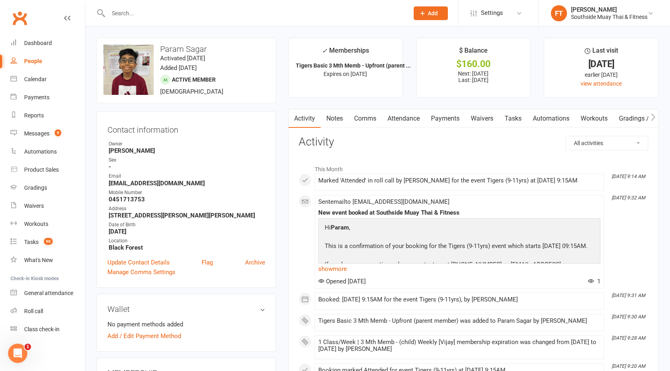
click at [450, 114] on link "Payments" at bounding box center [445, 118] width 40 height 19
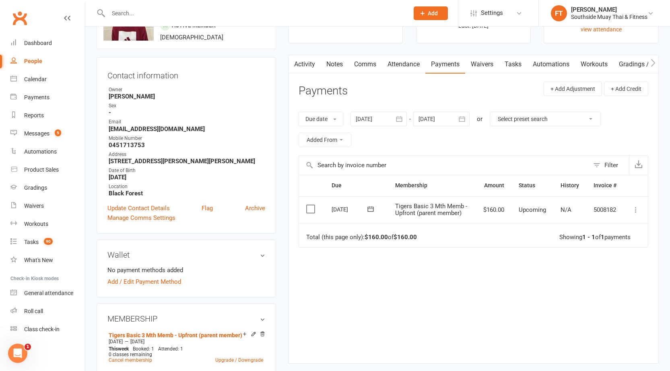
scroll to position [56, 0]
drag, startPoint x: 502, startPoint y: 212, endPoint x: 480, endPoint y: 215, distance: 21.5
click at [480, 215] on td "$160.00" at bounding box center [493, 208] width 35 height 27
click at [463, 217] on td "Tigers Basic 3 Mth Memb - Upfront (parent member)" at bounding box center [432, 208] width 88 height 27
drag, startPoint x: 459, startPoint y: 207, endPoint x: 456, endPoint y: 212, distance: 6.3
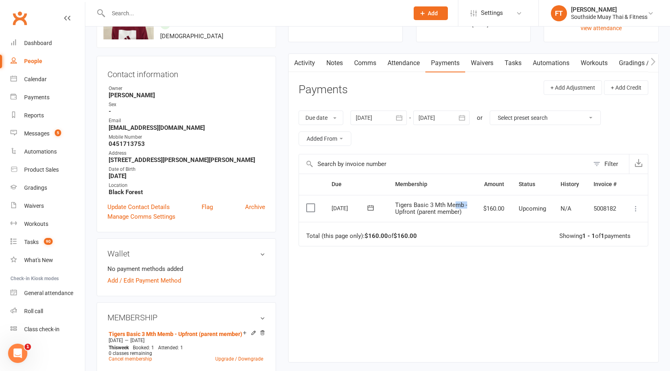
click at [454, 208] on span "Tigers Basic 3 Mth Memb - Upfront (parent member)" at bounding box center [431, 209] width 72 height 14
click at [461, 217] on td "Tigers Basic 3 Mth Memb - Upfront (parent member)" at bounding box center [432, 208] width 88 height 27
drag, startPoint x: 463, startPoint y: 212, endPoint x: 407, endPoint y: 197, distance: 58.1
click at [388, 202] on td "Tigers Basic 3 Mth Memb - Upfront (parent member)" at bounding box center [432, 208] width 88 height 27
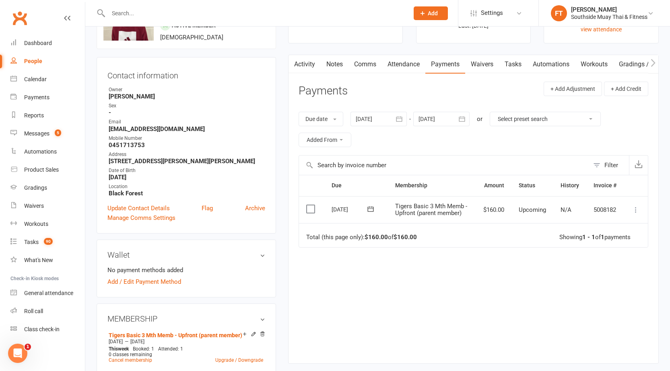
click at [541, 274] on div "Due Contact Membership Amount Status History Invoice # Select this [DATE] Param…" at bounding box center [474, 263] width 350 height 176
click at [635, 208] on icon at bounding box center [636, 210] width 8 height 8
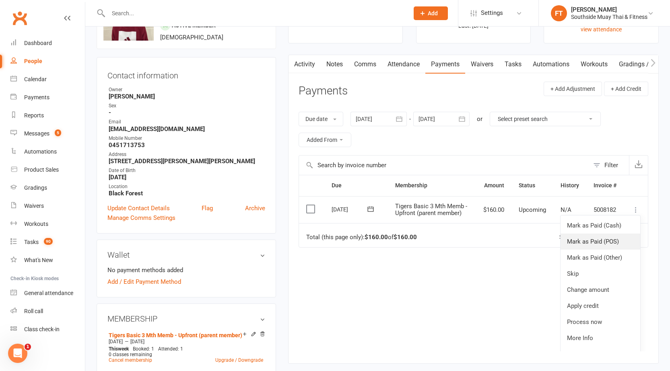
click at [607, 245] on link "Mark as Paid (POS)" at bounding box center [601, 242] width 80 height 16
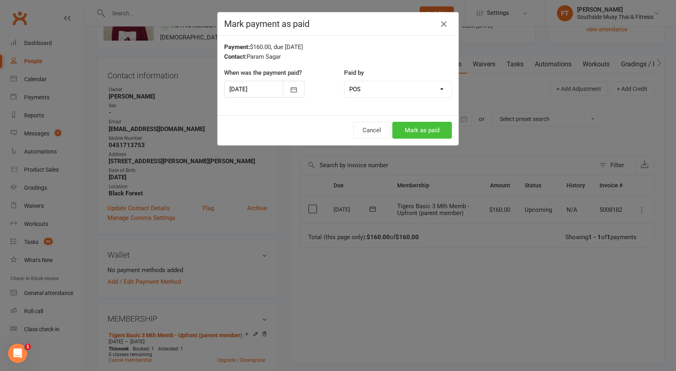
click at [425, 129] on button "Mark as paid" at bounding box center [422, 130] width 60 height 17
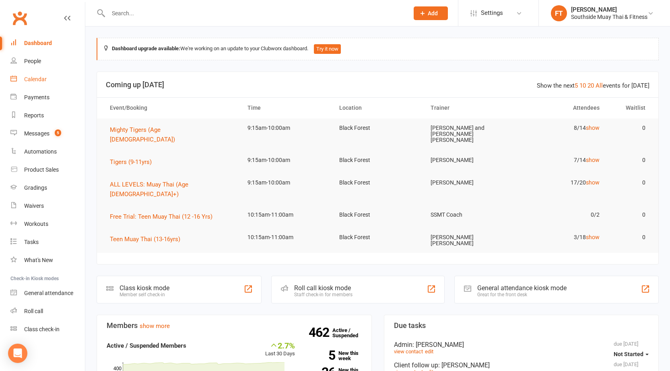
click at [42, 80] on div "Calendar" at bounding box center [35, 79] width 23 height 6
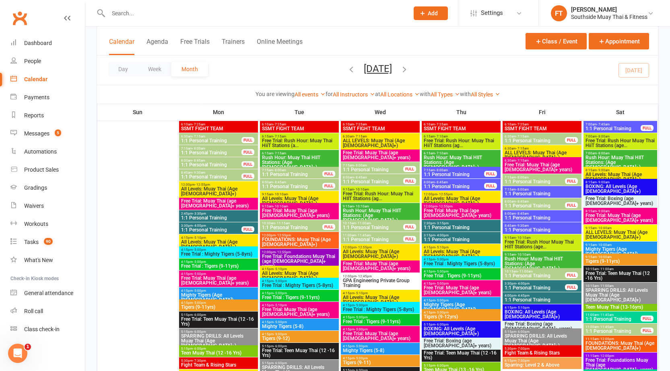
scroll to position [1310, 0]
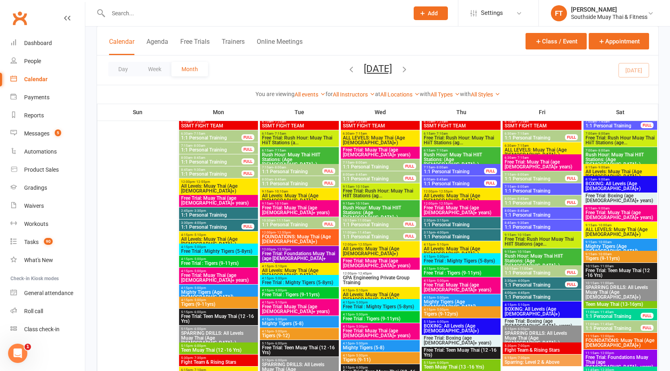
click at [286, 169] on div "7:15am - 8:00am 1:1 Personal Training FULL" at bounding box center [299, 170] width 79 height 12
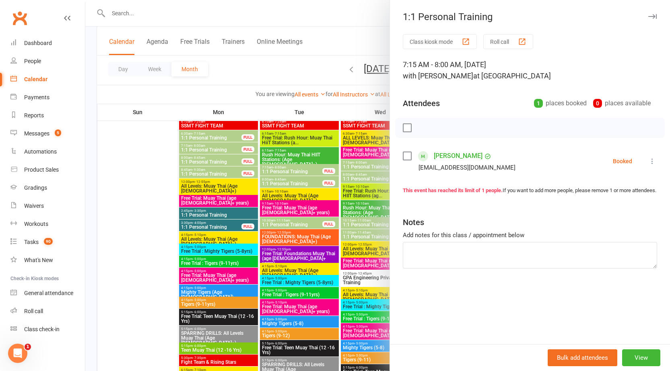
click at [270, 170] on div at bounding box center [377, 185] width 585 height 371
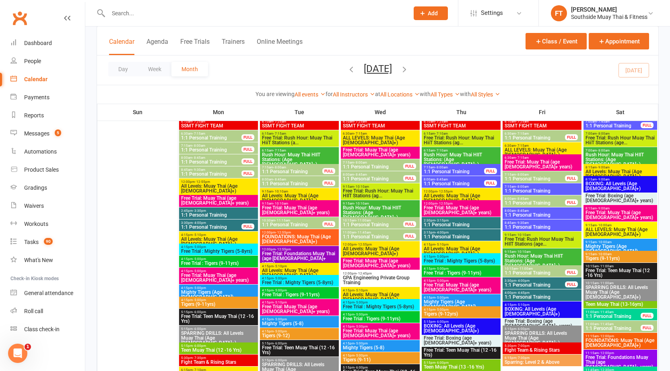
click at [360, 163] on span "- 8:00am" at bounding box center [360, 163] width 13 height 4
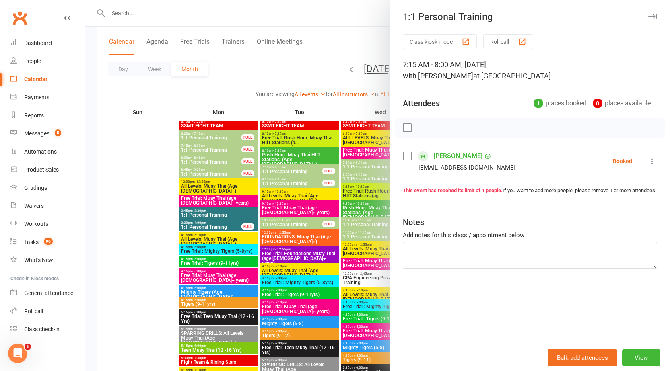
click at [357, 163] on div at bounding box center [377, 185] width 585 height 371
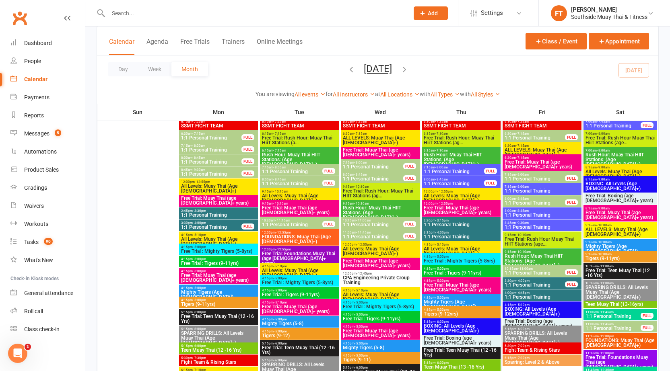
click at [543, 178] on span "1:1 Personal Training" at bounding box center [534, 179] width 61 height 5
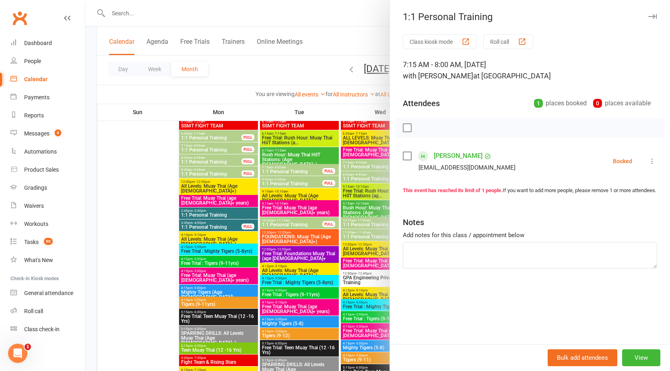
click at [648, 16] on icon "button" at bounding box center [652, 16] width 8 height 5
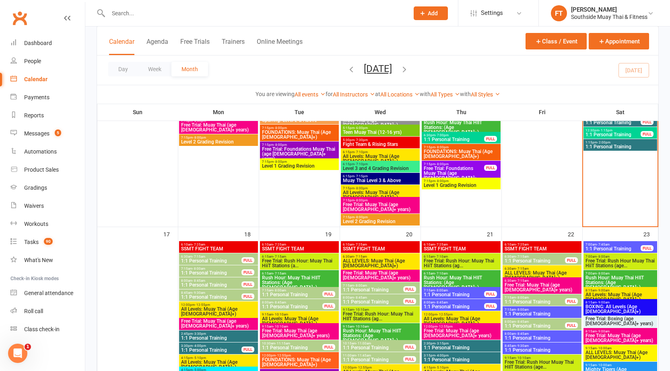
scroll to position [1190, 0]
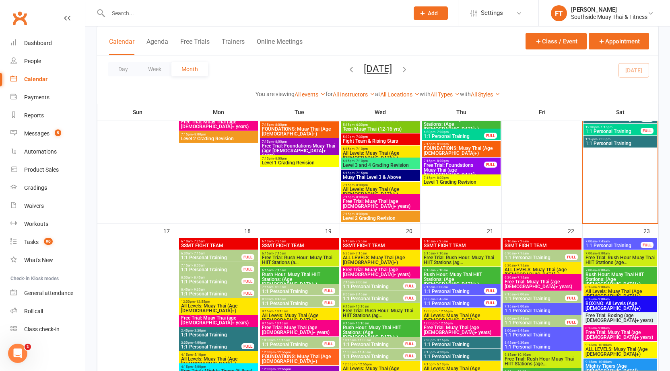
click at [37, 77] on div "Calendar" at bounding box center [35, 79] width 23 height 6
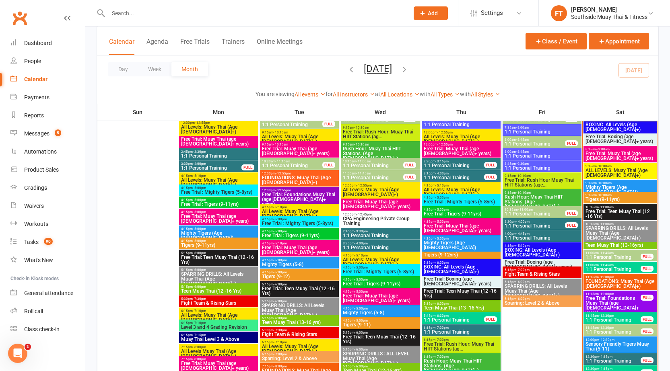
scroll to position [919, 0]
